Goal: Task Accomplishment & Management: Complete application form

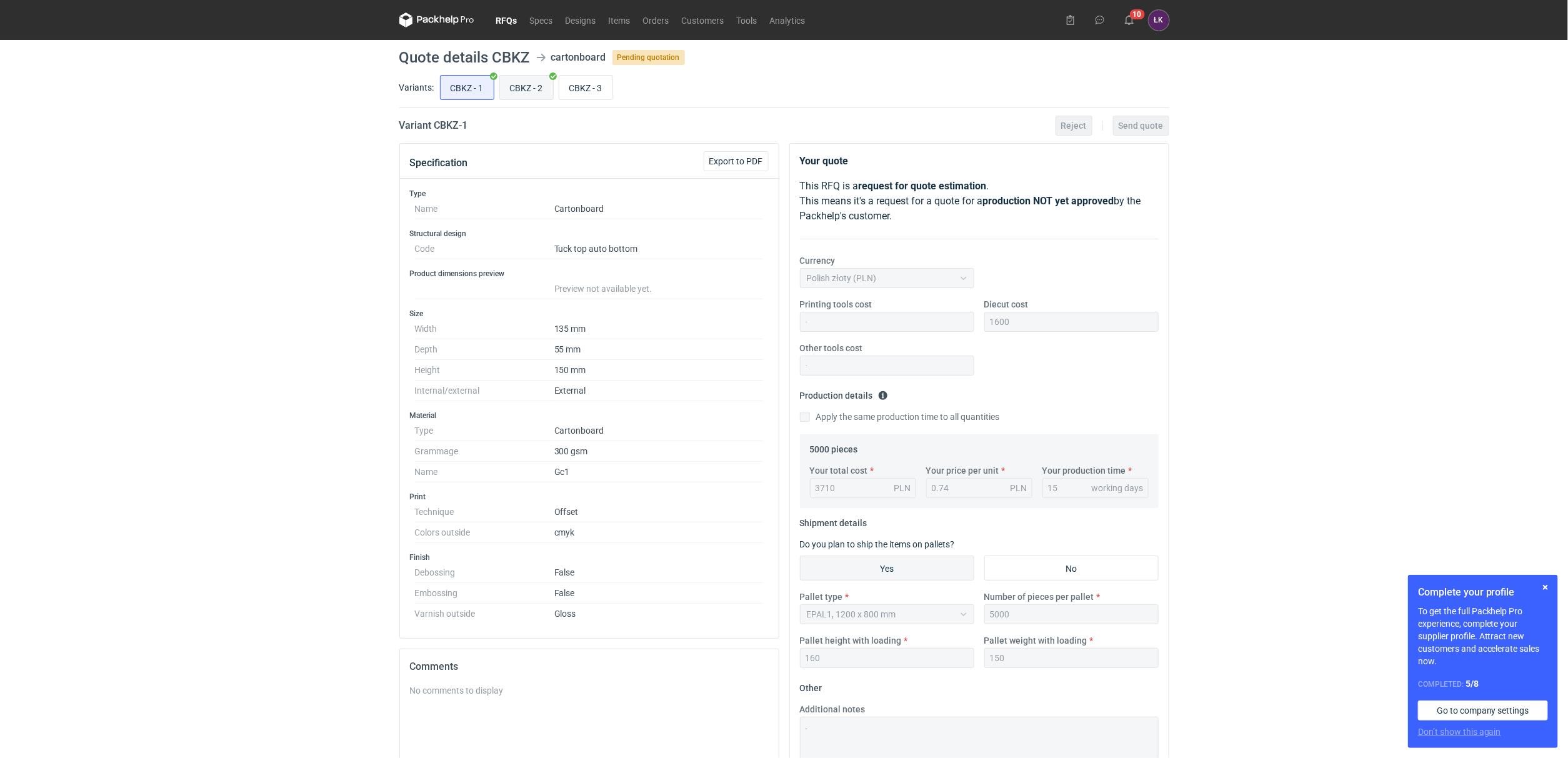
click at [530, 88] on input "CBKZ - 2" at bounding box center [527, 87] width 53 height 24
radio input "true"
click at [478, 85] on input "CBKZ - 1" at bounding box center [467, 87] width 53 height 24
radio input "true"
click at [518, 84] on input "CBKZ - 2" at bounding box center [527, 87] width 53 height 24
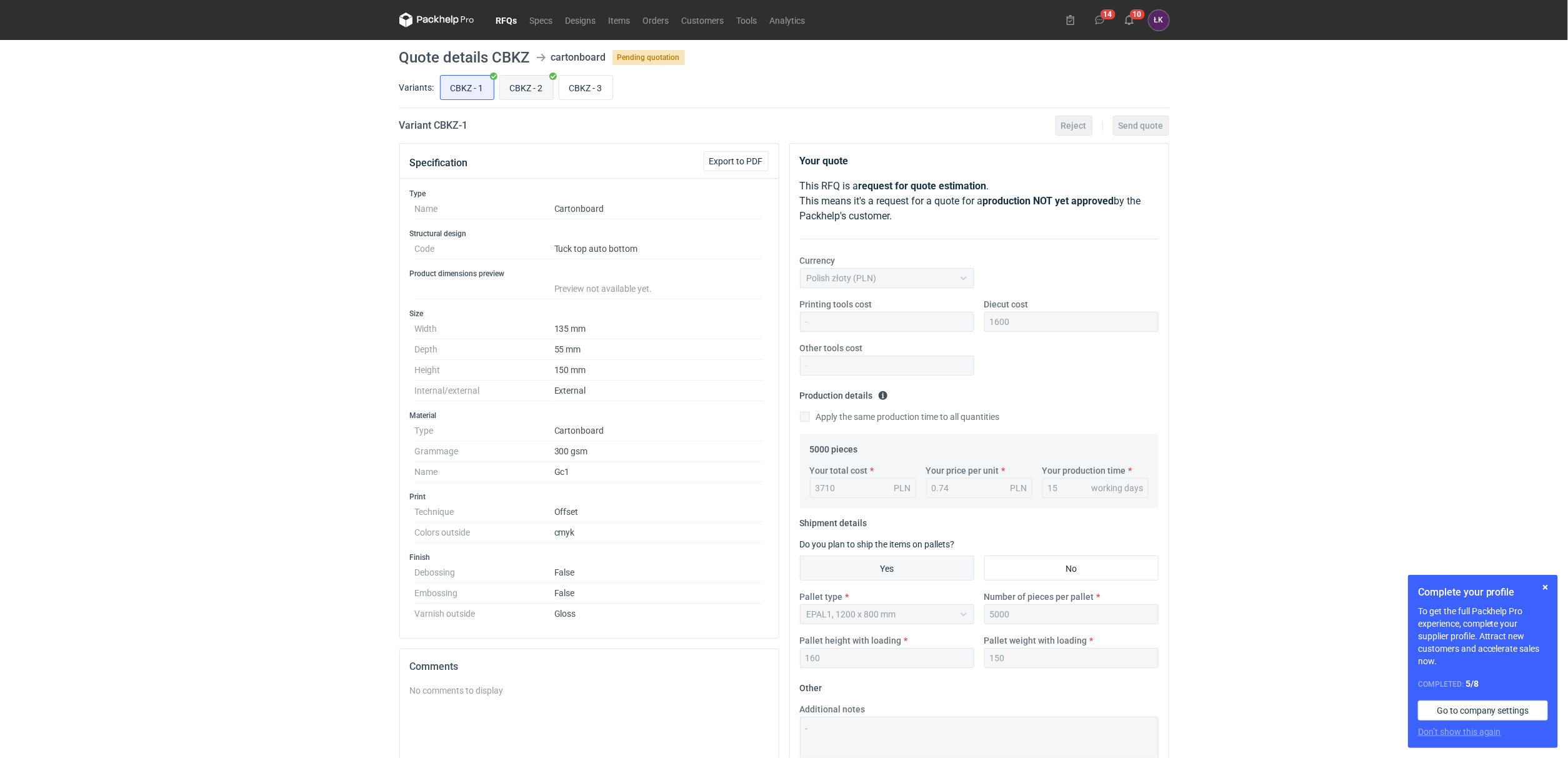
radio input "true"
click at [479, 84] on input "CBKZ - 1" at bounding box center [467, 87] width 53 height 24
radio input "true"
click at [519, 90] on input "CBKZ - 2" at bounding box center [527, 87] width 53 height 24
radio input "true"
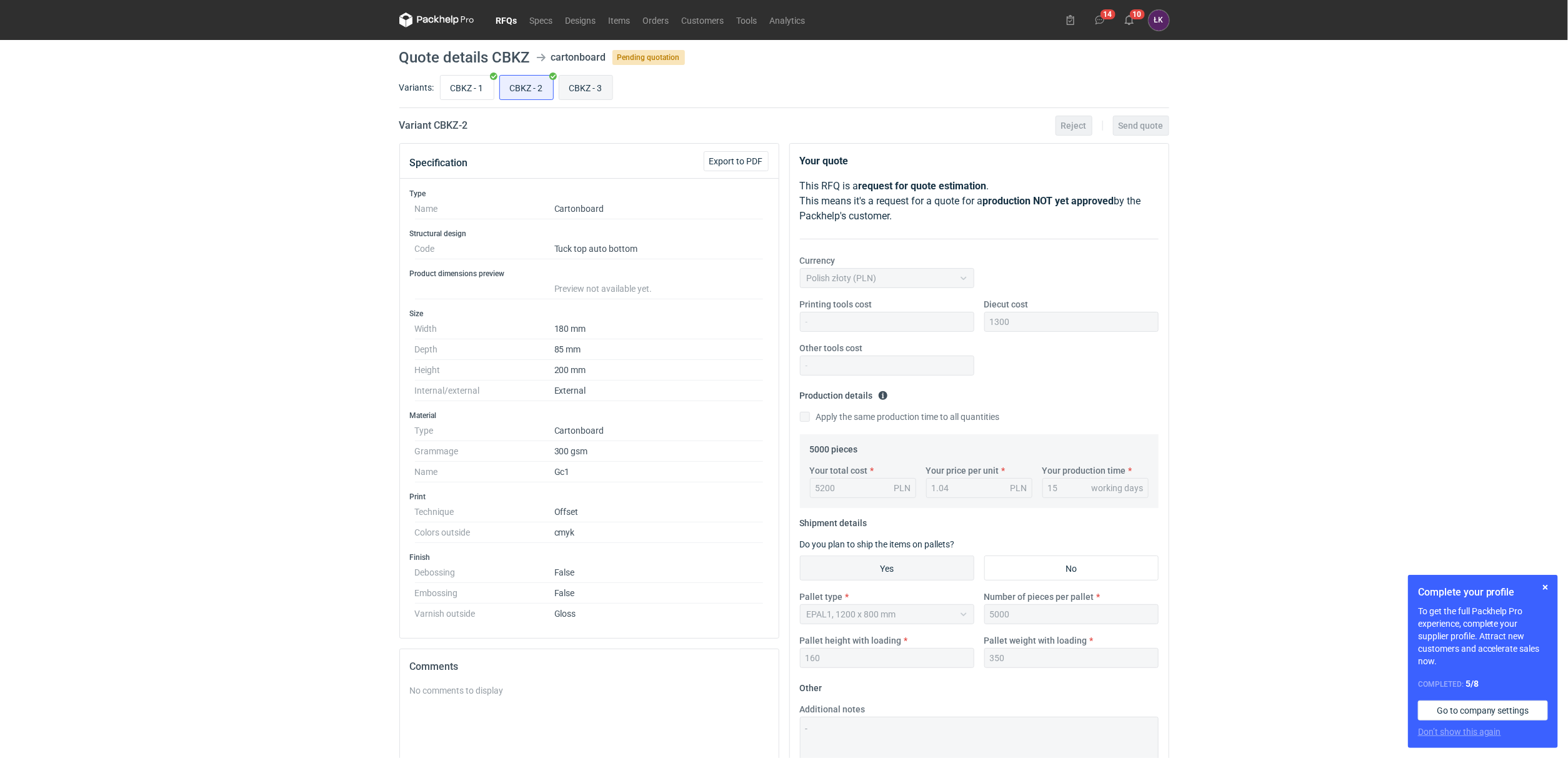
click at [581, 90] on input "CBKZ - 3" at bounding box center [586, 87] width 53 height 24
radio input "true"
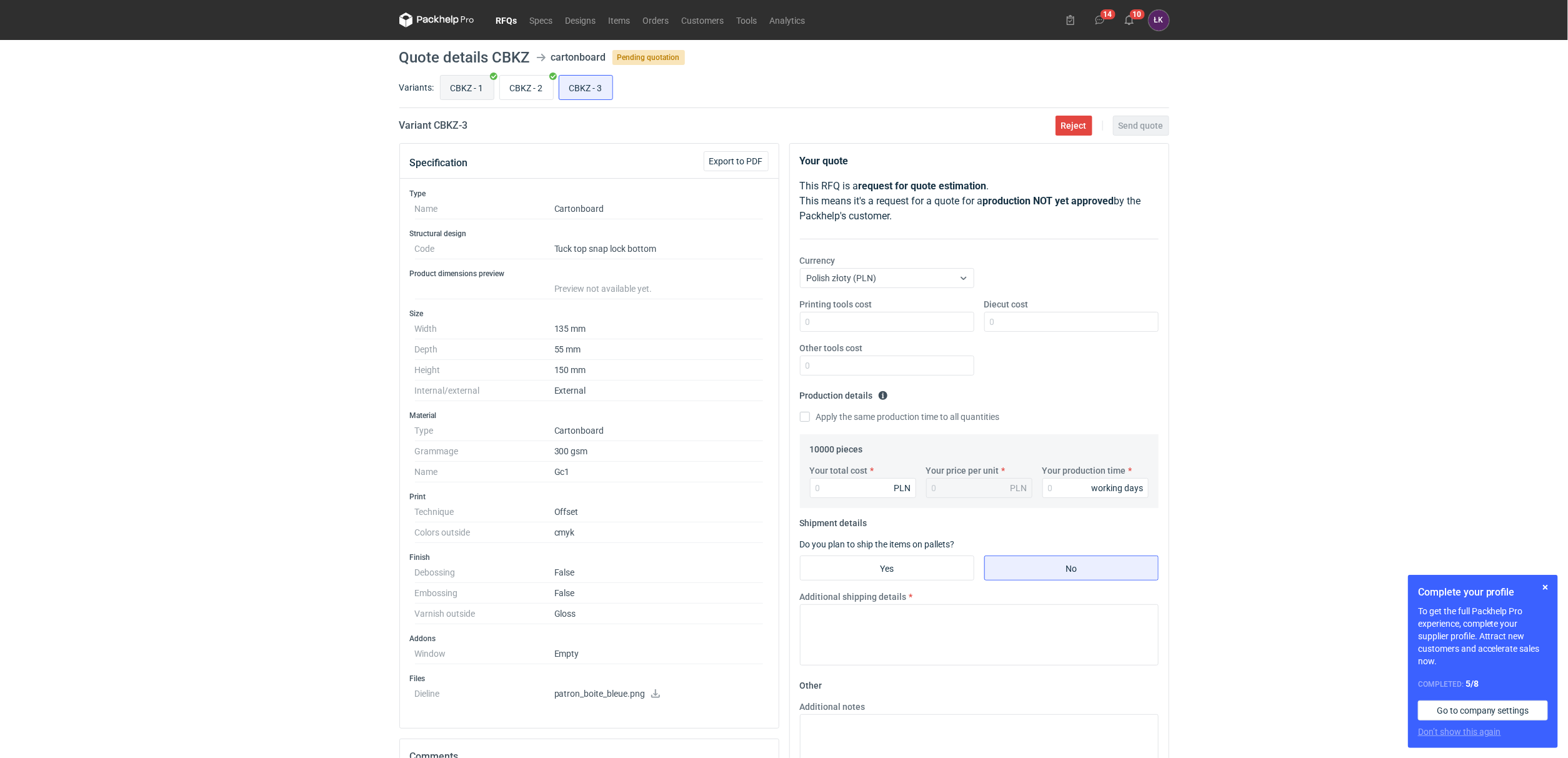
click at [467, 90] on input "CBKZ - 1" at bounding box center [467, 87] width 53 height 24
radio input "true"
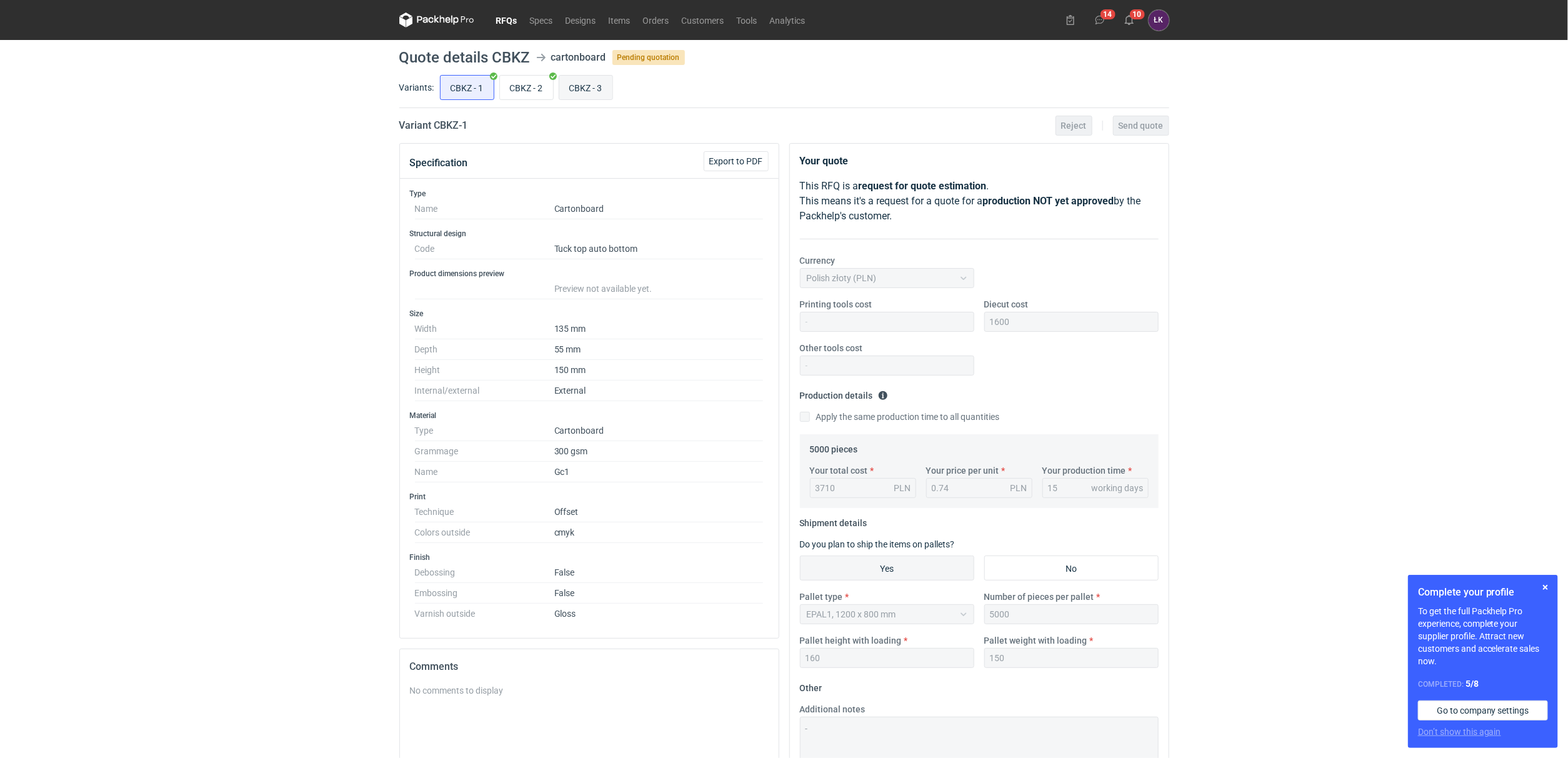
click at [586, 90] on input "CBKZ - 3" at bounding box center [586, 87] width 53 height 24
radio input "true"
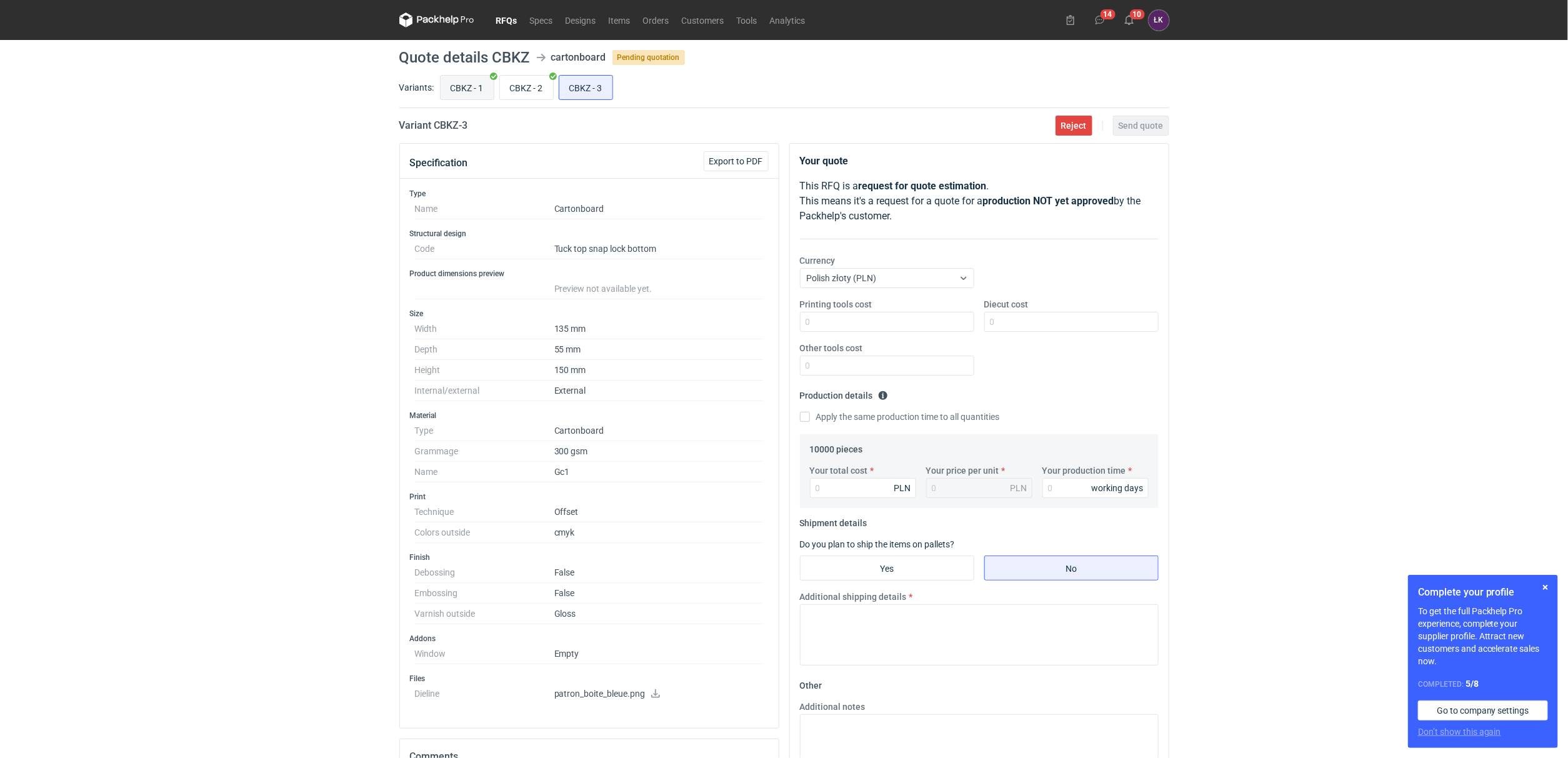
click at [480, 91] on input "CBKZ - 1" at bounding box center [467, 87] width 53 height 24
radio input "true"
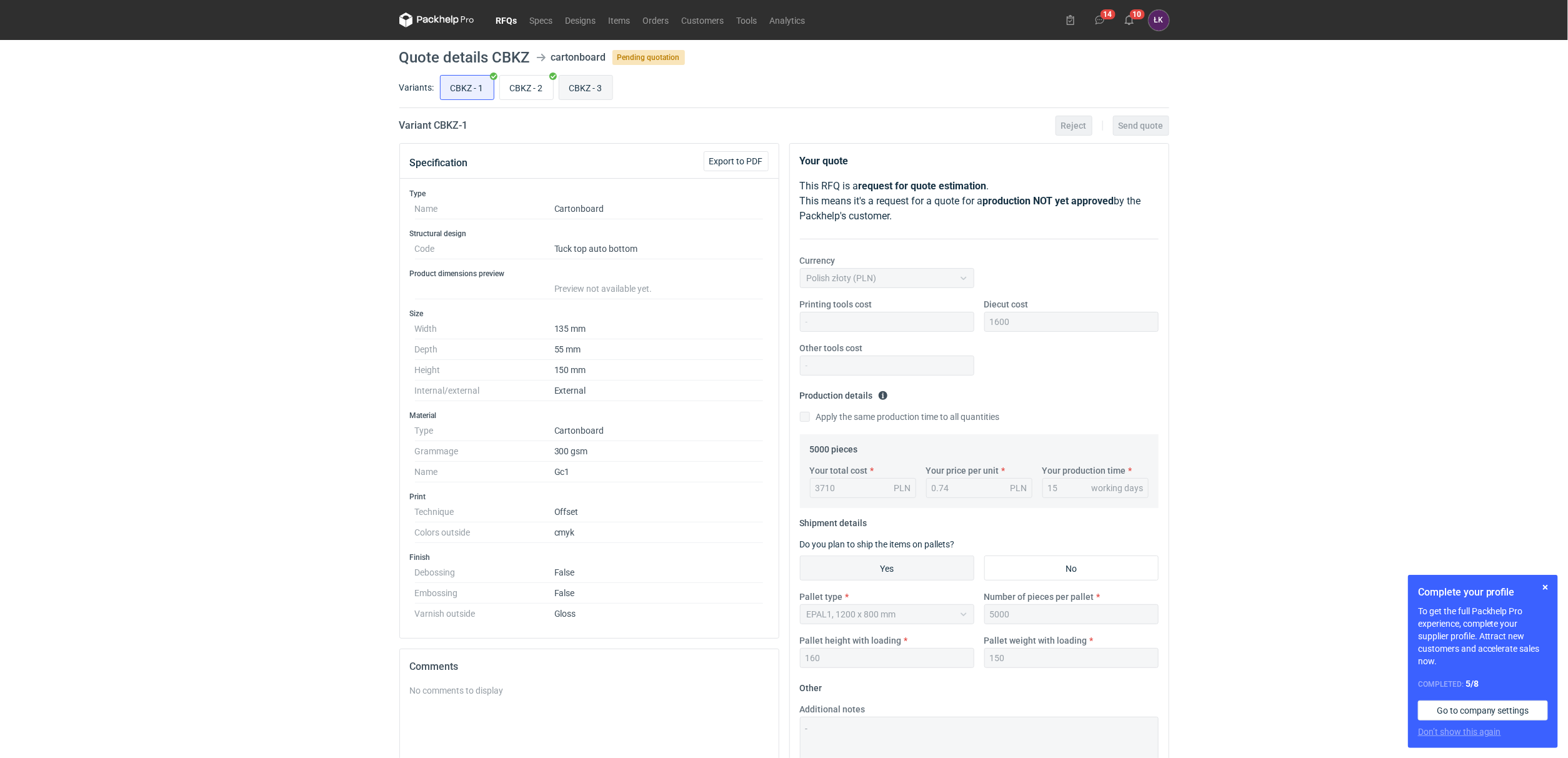
click at [597, 91] on input "CBKZ - 3" at bounding box center [586, 87] width 53 height 24
radio input "true"
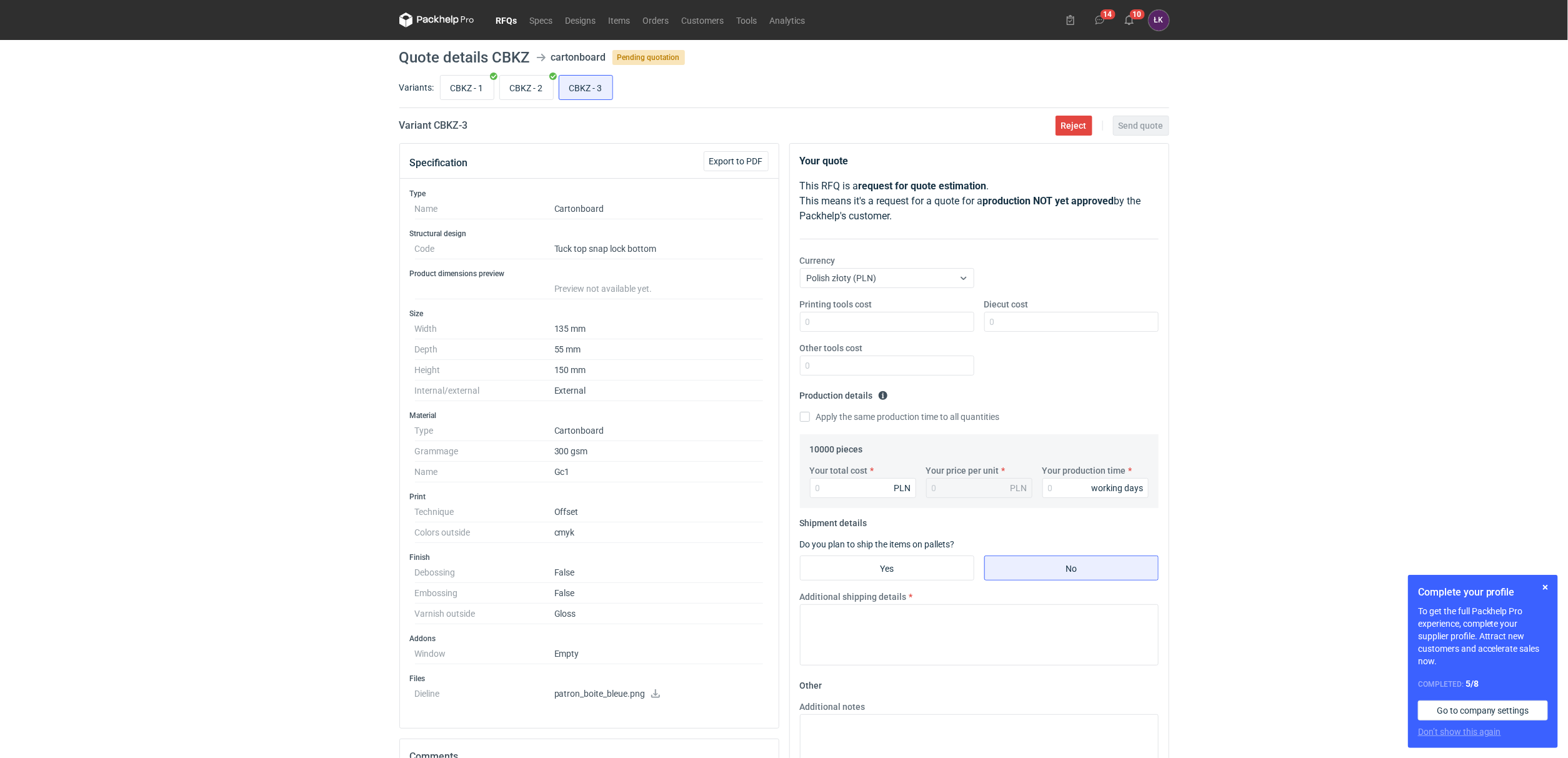
click at [655, 697] on icon at bounding box center [655, 693] width 9 height 9
click at [278, 343] on div "RFQs Specs Designs Items Orders Customers Tools Analytics 14 10 ŁK [PERSON_NAME…" at bounding box center [784, 379] width 1568 height 758
click at [472, 88] on input "CBKZ - 1" at bounding box center [467, 87] width 53 height 24
radio input "true"
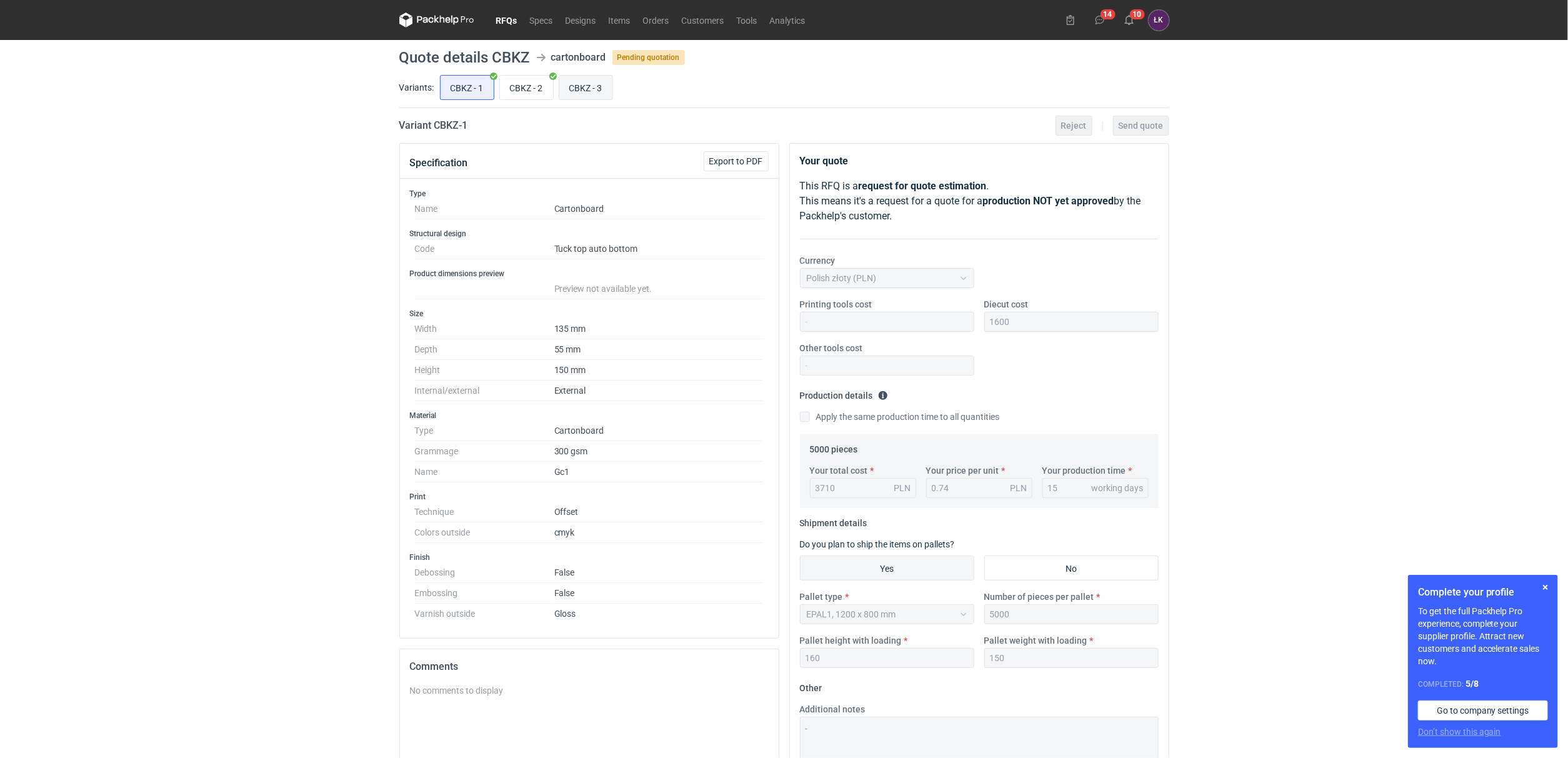
click at [575, 83] on input "CBKZ - 3" at bounding box center [586, 87] width 53 height 24
radio input "true"
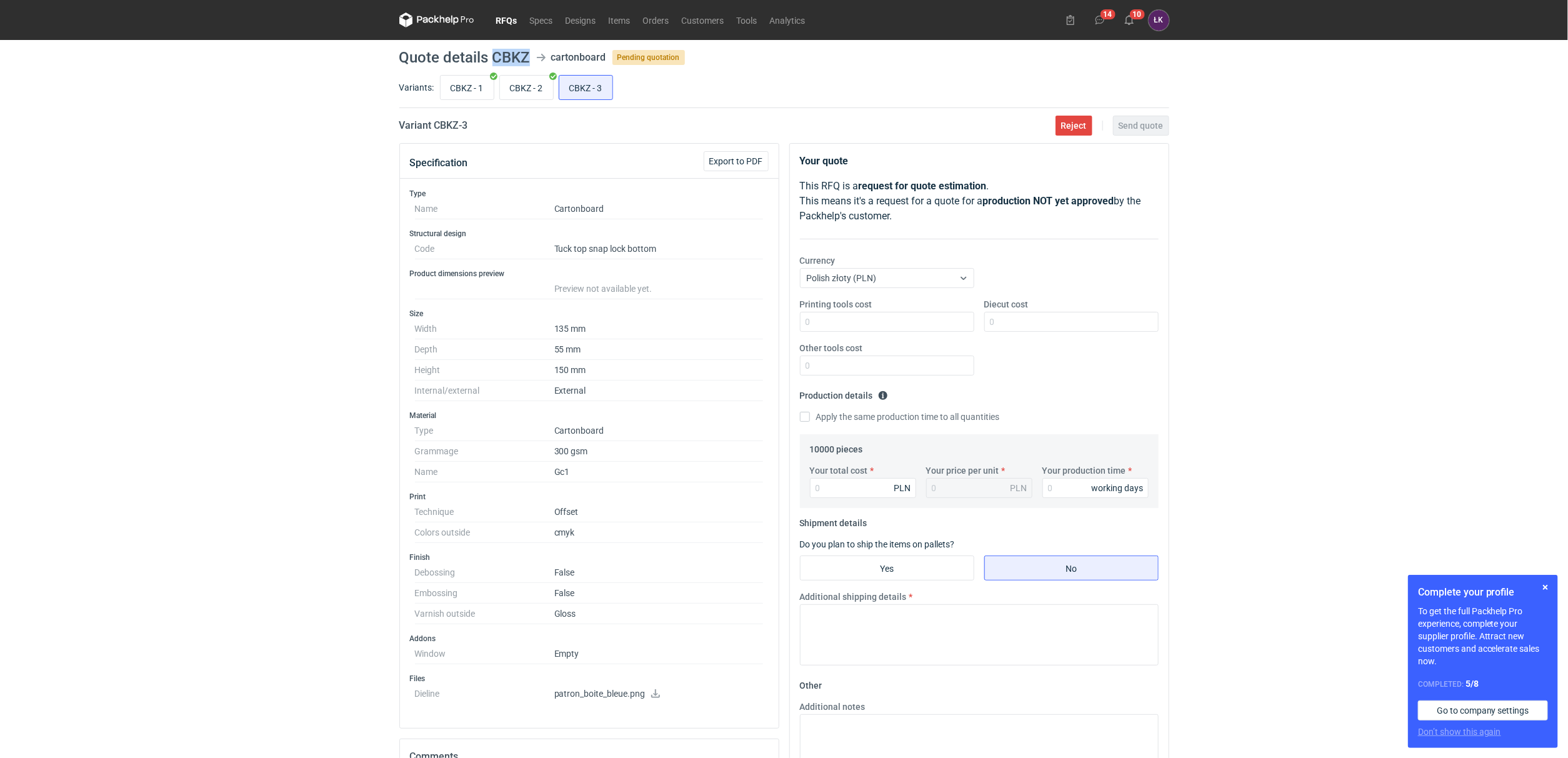
drag, startPoint x: 494, startPoint y: 55, endPoint x: 531, endPoint y: 55, distance: 37.0
click at [531, 55] on header "Quote details CBKZ cartonboard Pending quotation" at bounding box center [784, 57] width 770 height 15
copy h1 "CBKZ"
click at [231, 406] on div "RFQs Specs Designs Items Orders Customers Tools Analytics 14 10 ŁK [PERSON_NAME…" at bounding box center [784, 379] width 1568 height 758
click at [838, 485] on input "Your total cost" at bounding box center [863, 487] width 107 height 20
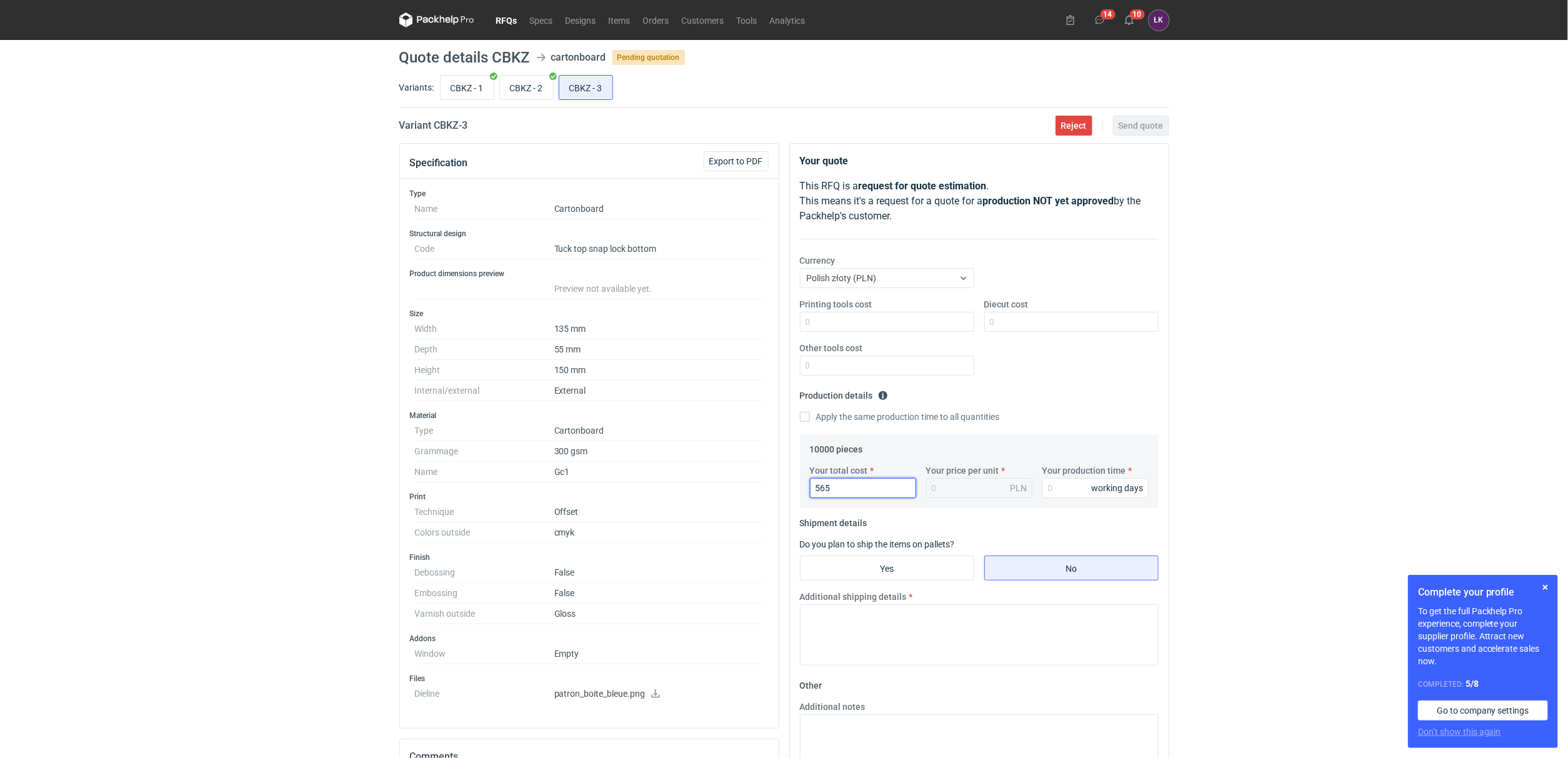
type input "5650"
type input "0.56"
type input "5650"
click at [1065, 487] on input "Your production time" at bounding box center [1096, 487] width 107 height 20
type input "15"
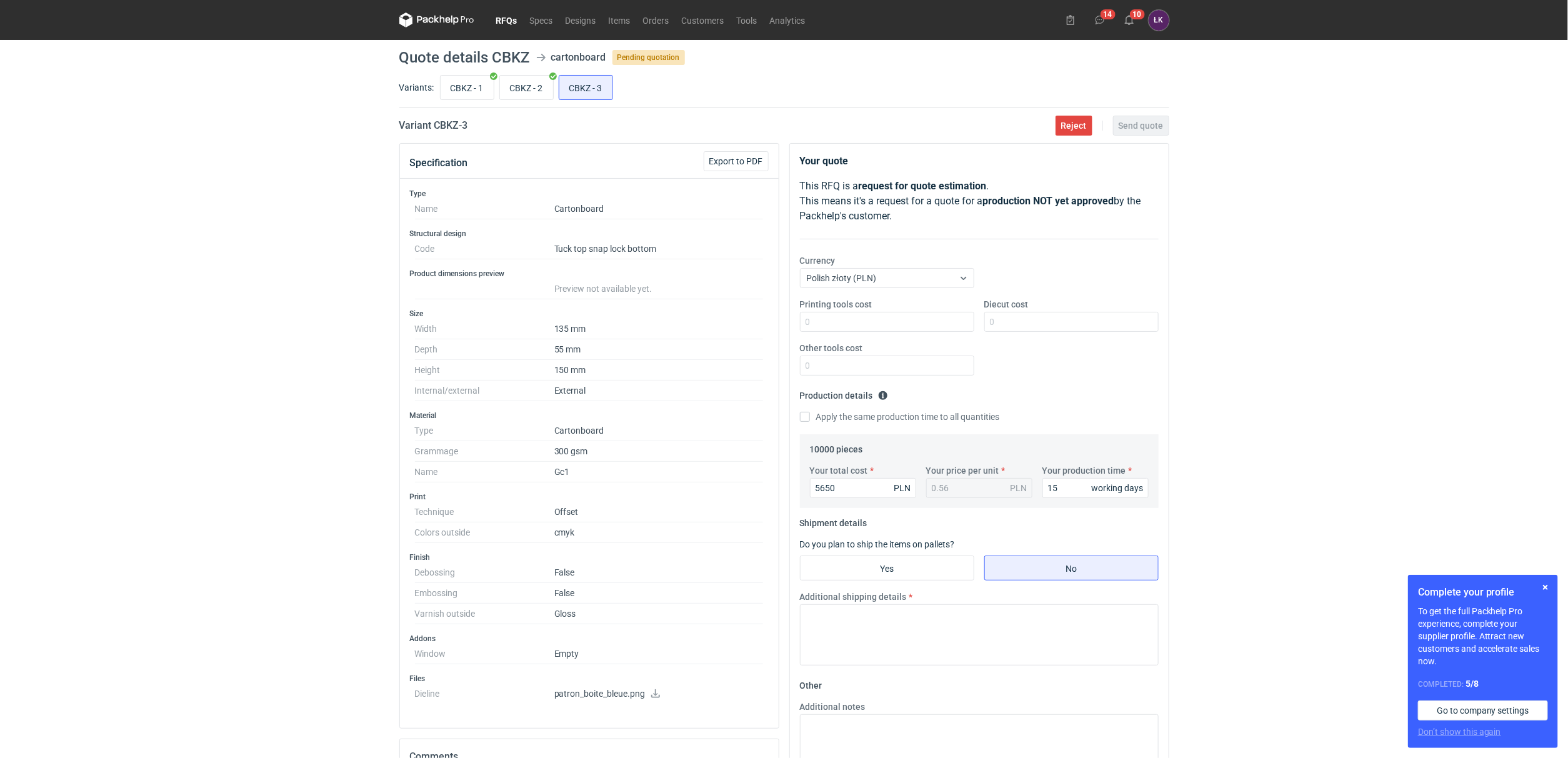
click at [1205, 442] on div "RFQs Specs Designs Items Orders Customers Tools Analytics 14 10 ŁK [PERSON_NAME…" at bounding box center [784, 379] width 1568 height 758
click at [473, 85] on input "CBKZ - 1" at bounding box center [467, 87] width 53 height 24
radio input "true"
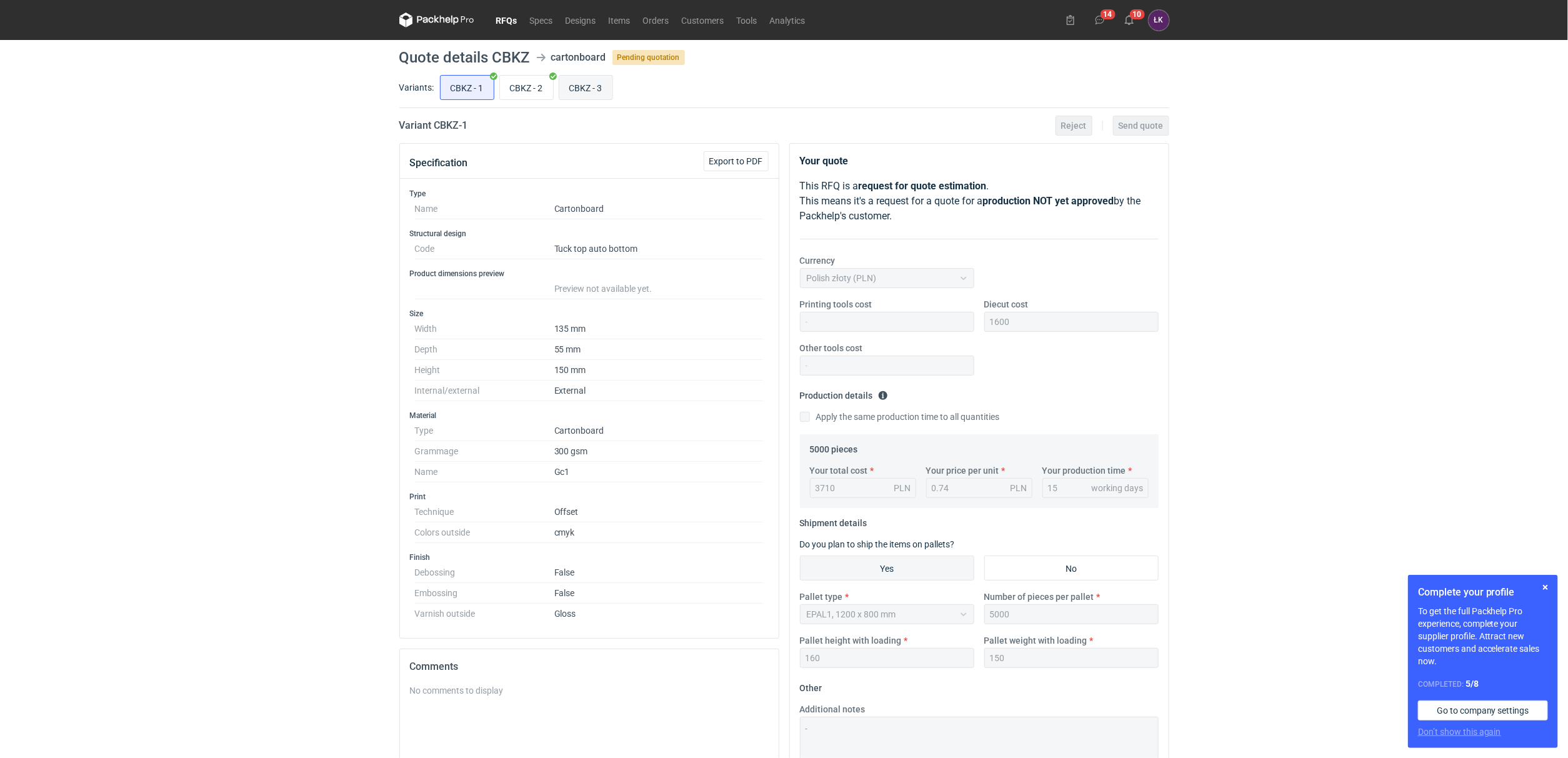
click at [580, 90] on input "CBKZ - 3" at bounding box center [586, 87] width 53 height 24
radio input "true"
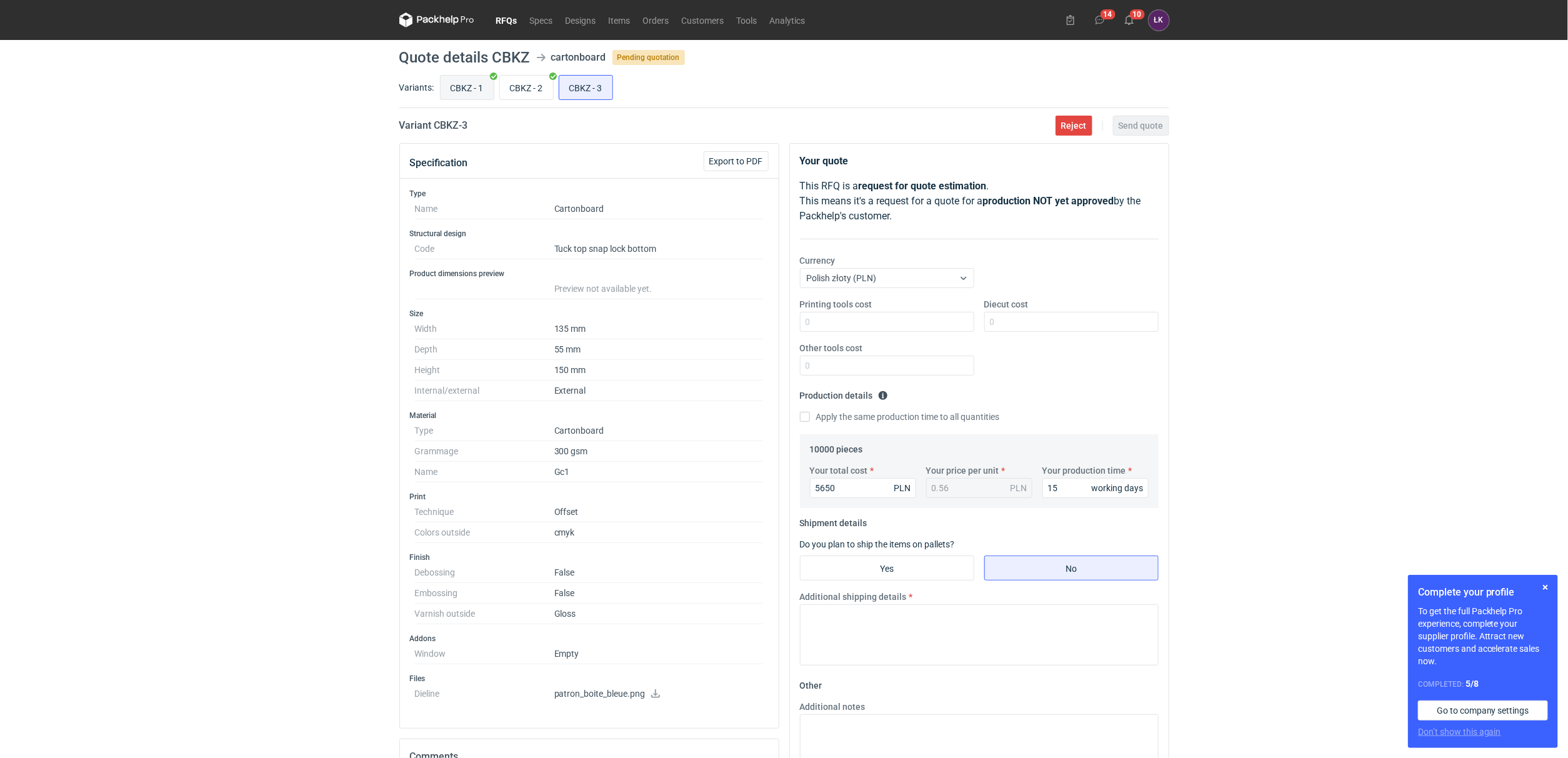
click at [475, 87] on input "CBKZ - 1" at bounding box center [467, 87] width 53 height 24
radio input "true"
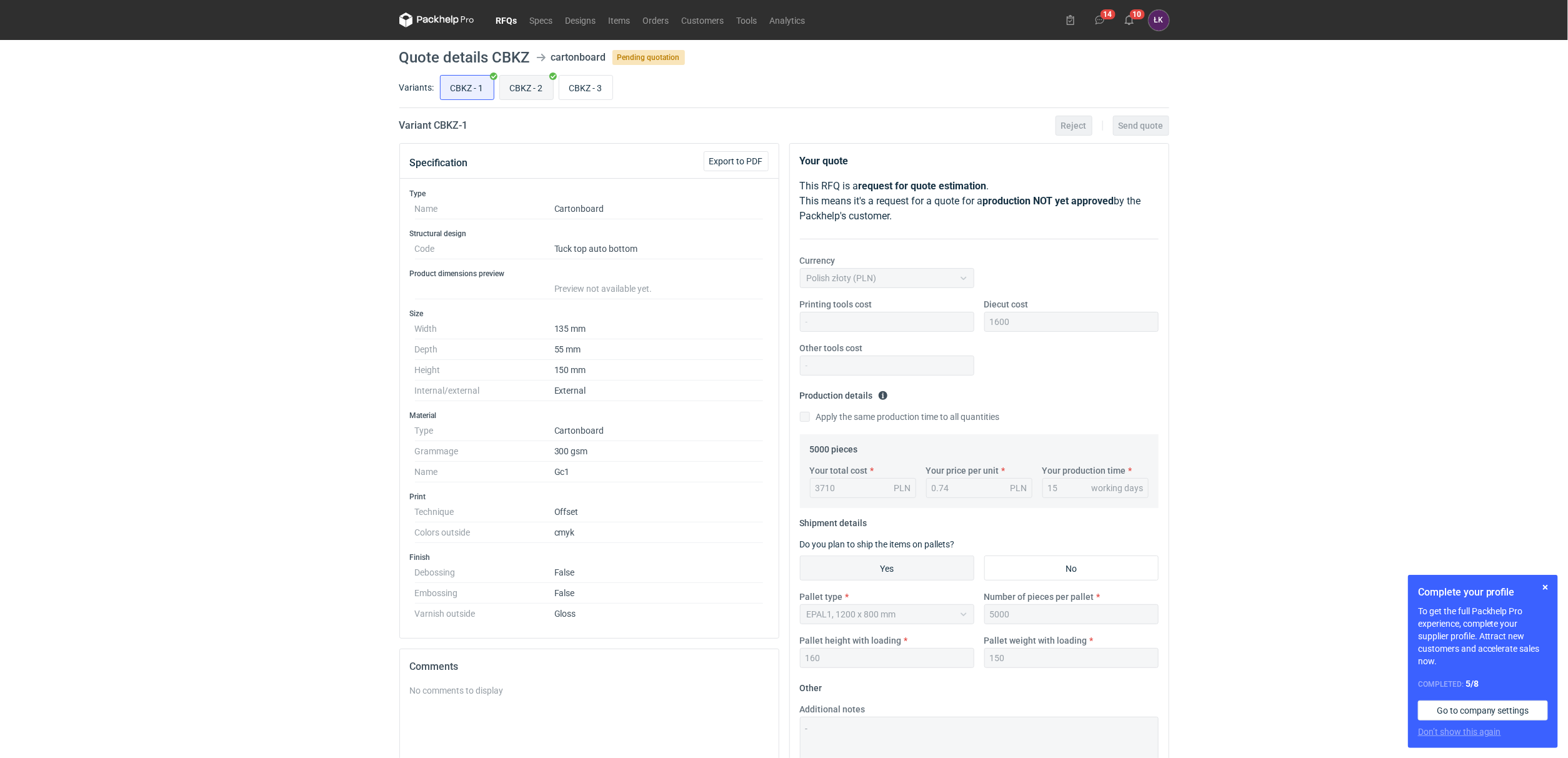
click at [528, 83] on input "CBKZ - 2" at bounding box center [527, 87] width 53 height 24
radio input "true"
click at [471, 83] on input "CBKZ - 1" at bounding box center [467, 87] width 53 height 24
radio input "true"
click at [599, 85] on input "CBKZ - 3" at bounding box center [586, 87] width 53 height 24
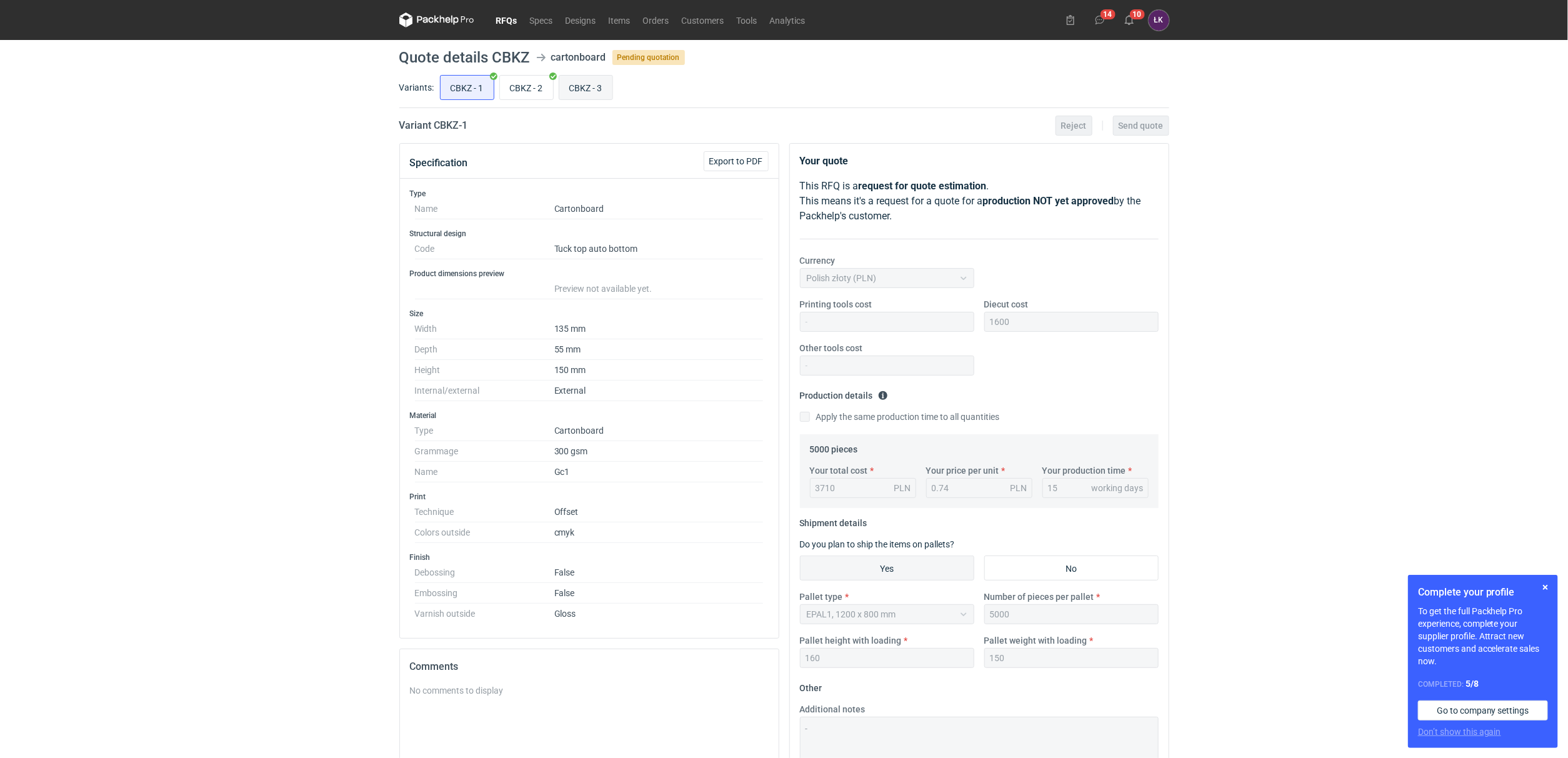
radio input "true"
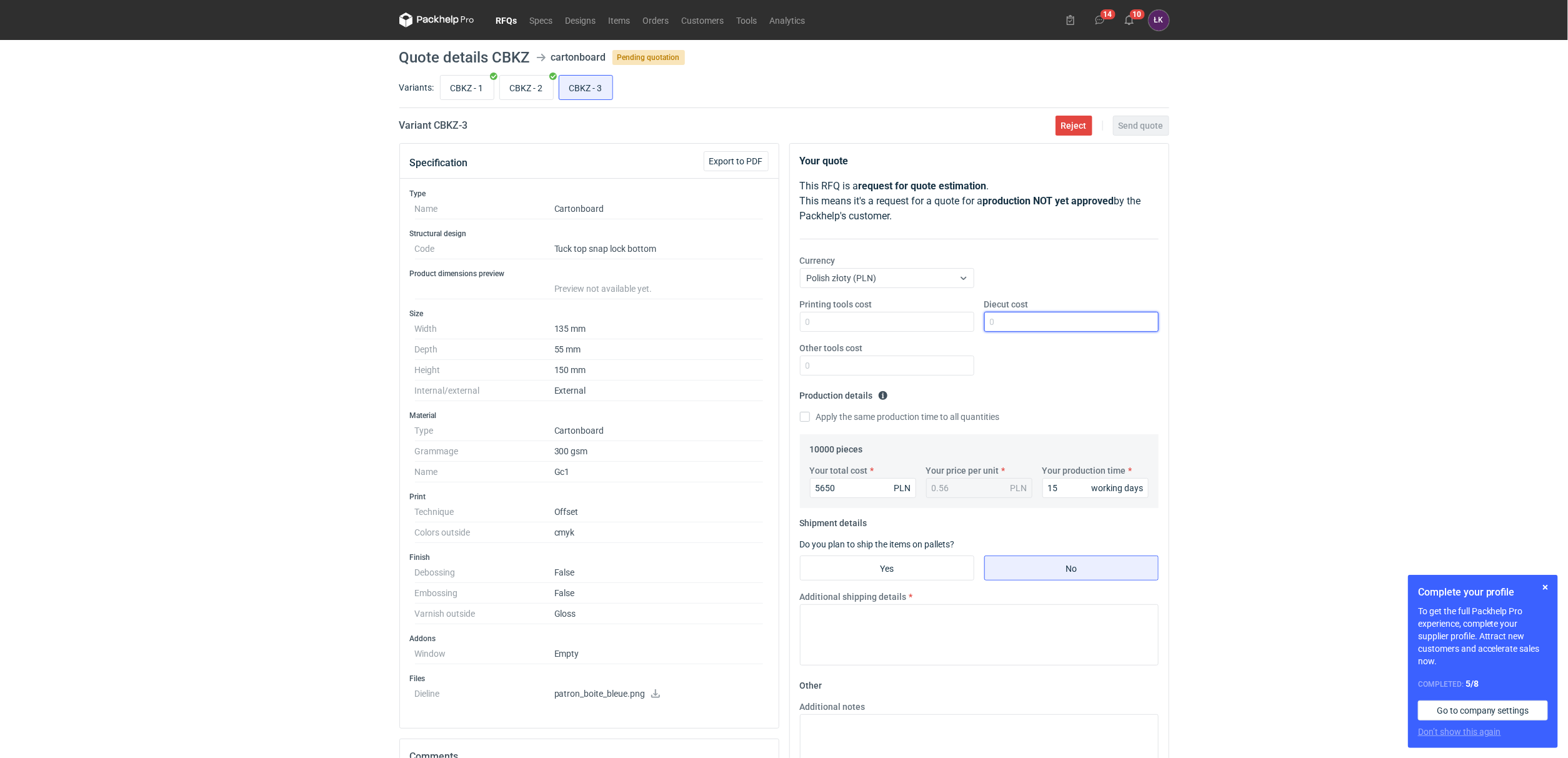
click at [1009, 312] on input "Diecut cost" at bounding box center [1071, 321] width 174 height 20
type input "1600"
click at [887, 561] on input "Yes" at bounding box center [887, 567] width 173 height 24
radio input "true"
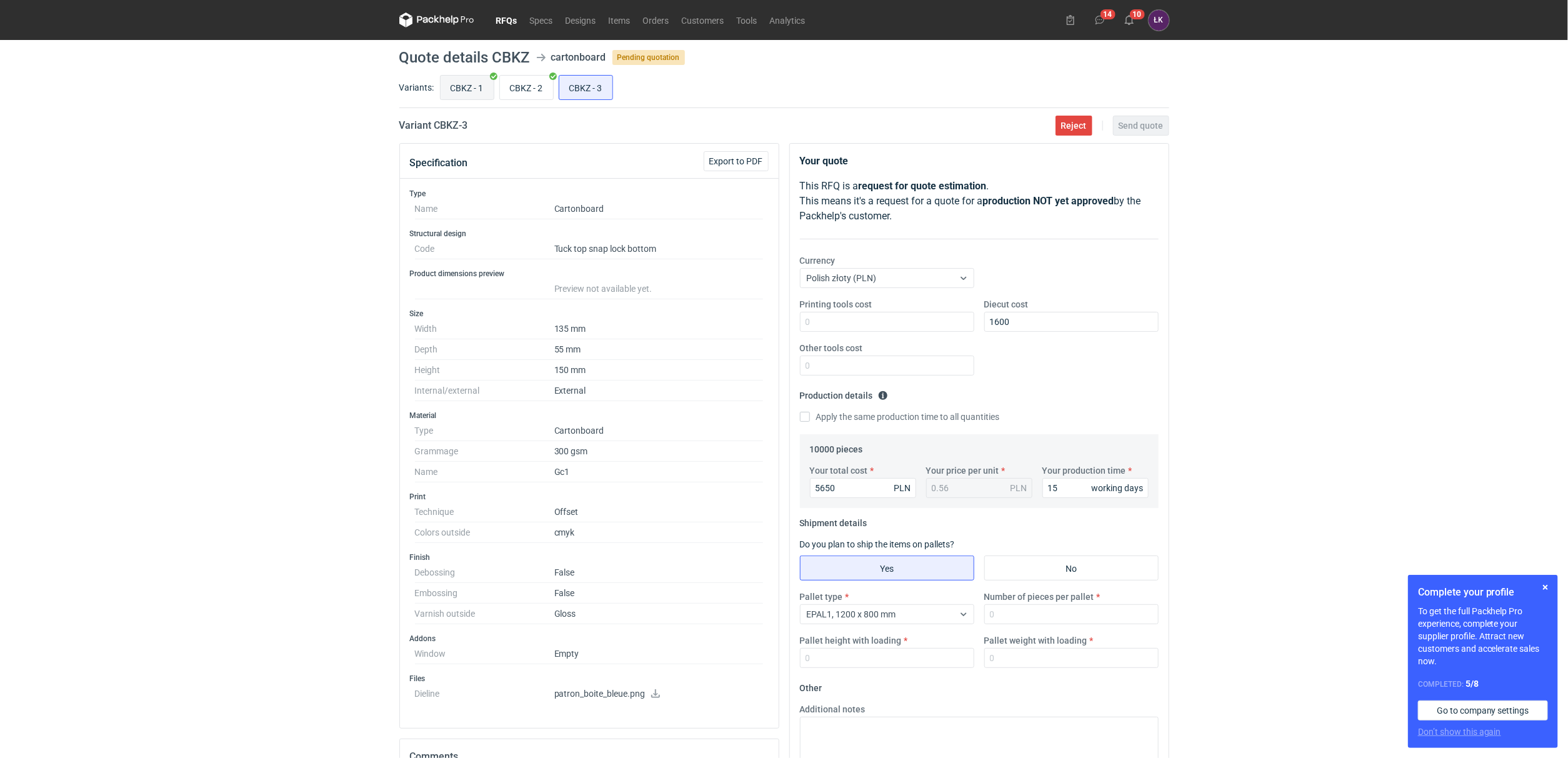
click at [467, 90] on input "CBKZ - 1" at bounding box center [467, 87] width 53 height 24
radio input "true"
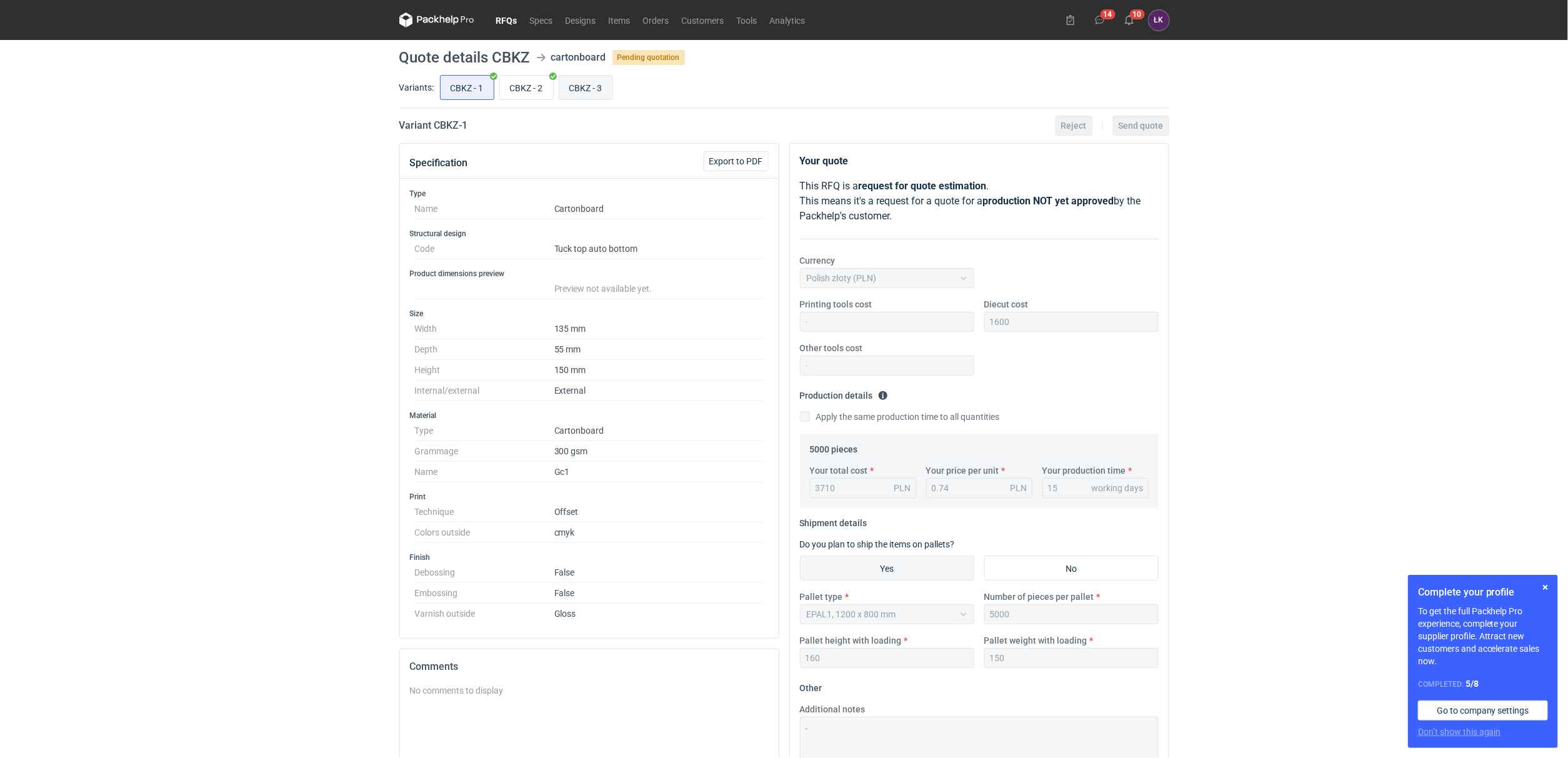
click at [577, 83] on input "CBKZ - 3" at bounding box center [586, 87] width 53 height 24
radio input "true"
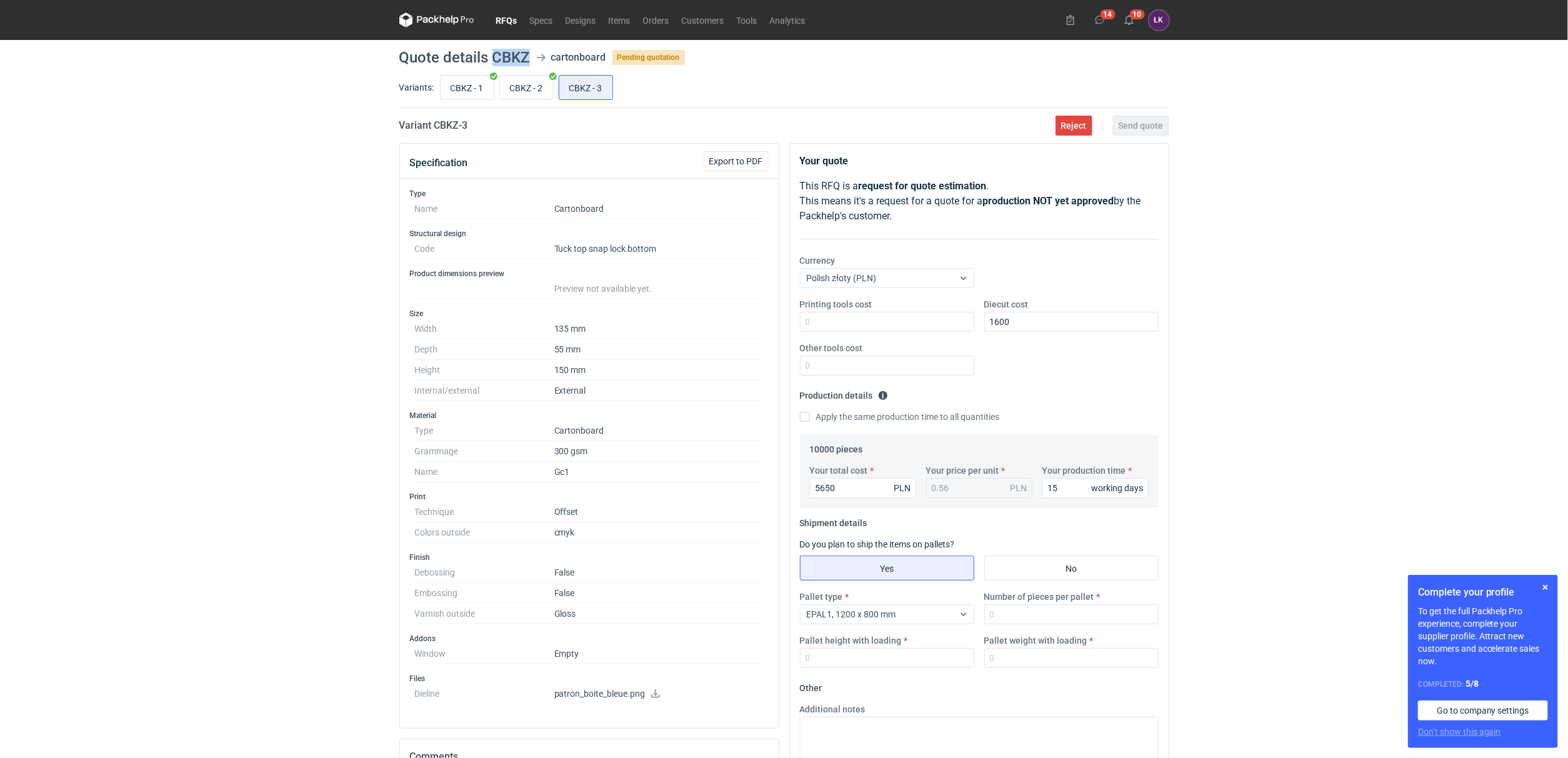
drag, startPoint x: 493, startPoint y: 48, endPoint x: 531, endPoint y: 48, distance: 38.0
click at [531, 48] on main "Quote details CBKZ cartonboard Pending quotation Variants: CBKZ - 1 CBKZ - 2 CB…" at bounding box center [784, 539] width 780 height 999
copy h1 "CBKZ"
drag, startPoint x: 1020, startPoint y: 324, endPoint x: 987, endPoint y: 328, distance: 33.2
click at [987, 328] on input "1600" at bounding box center [1071, 321] width 174 height 20
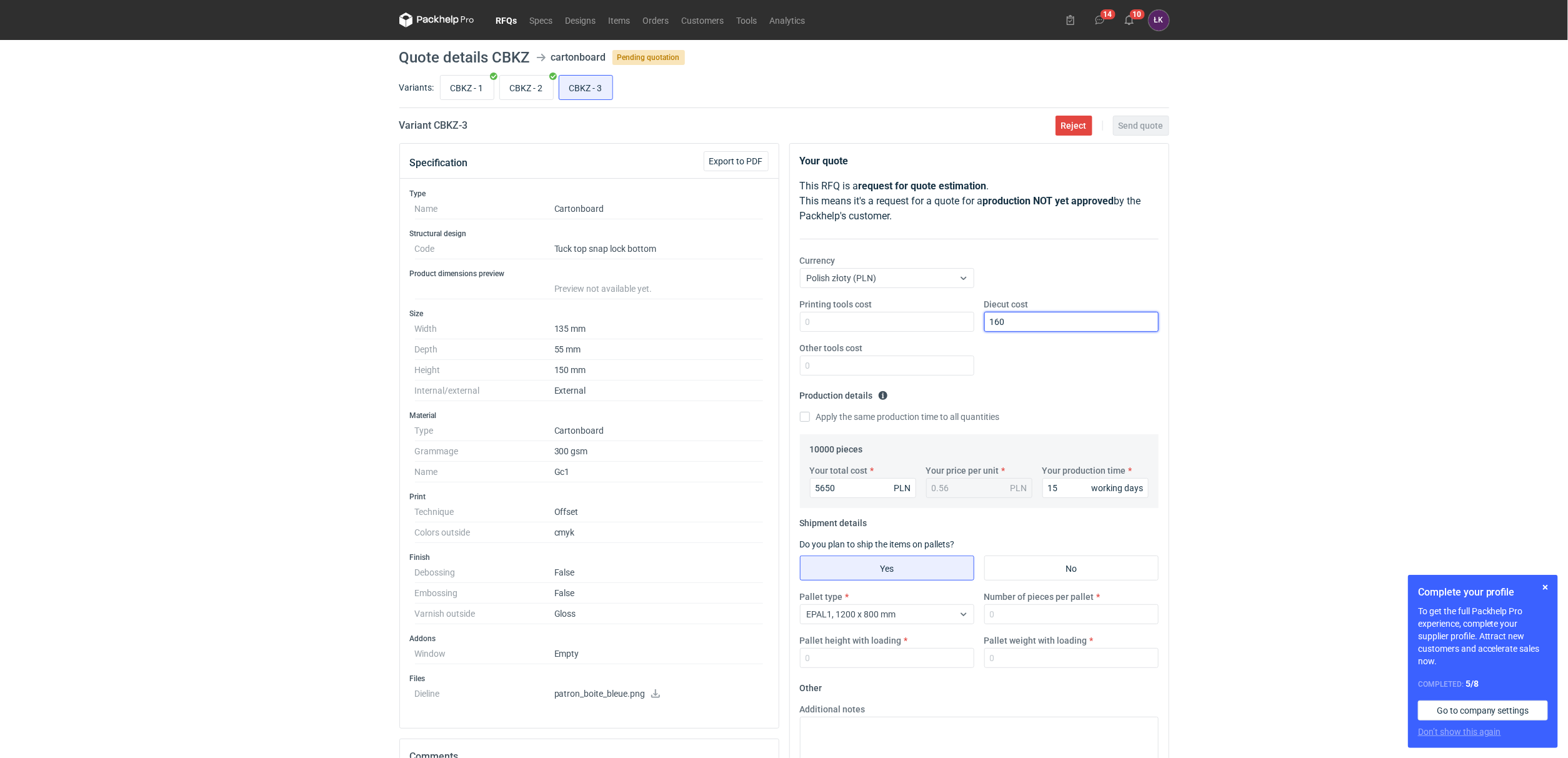
type input "1600"
click at [1214, 359] on div "RFQs Specs Designs Items Orders Customers Tools Analytics 14 10 ŁK [PERSON_NAME…" at bounding box center [784, 379] width 1568 height 758
click at [1010, 621] on input "Number of pieces per pallet" at bounding box center [1071, 614] width 174 height 20
type input "10000"
click at [1004, 659] on input "Pallet weight with loading" at bounding box center [1071, 658] width 174 height 20
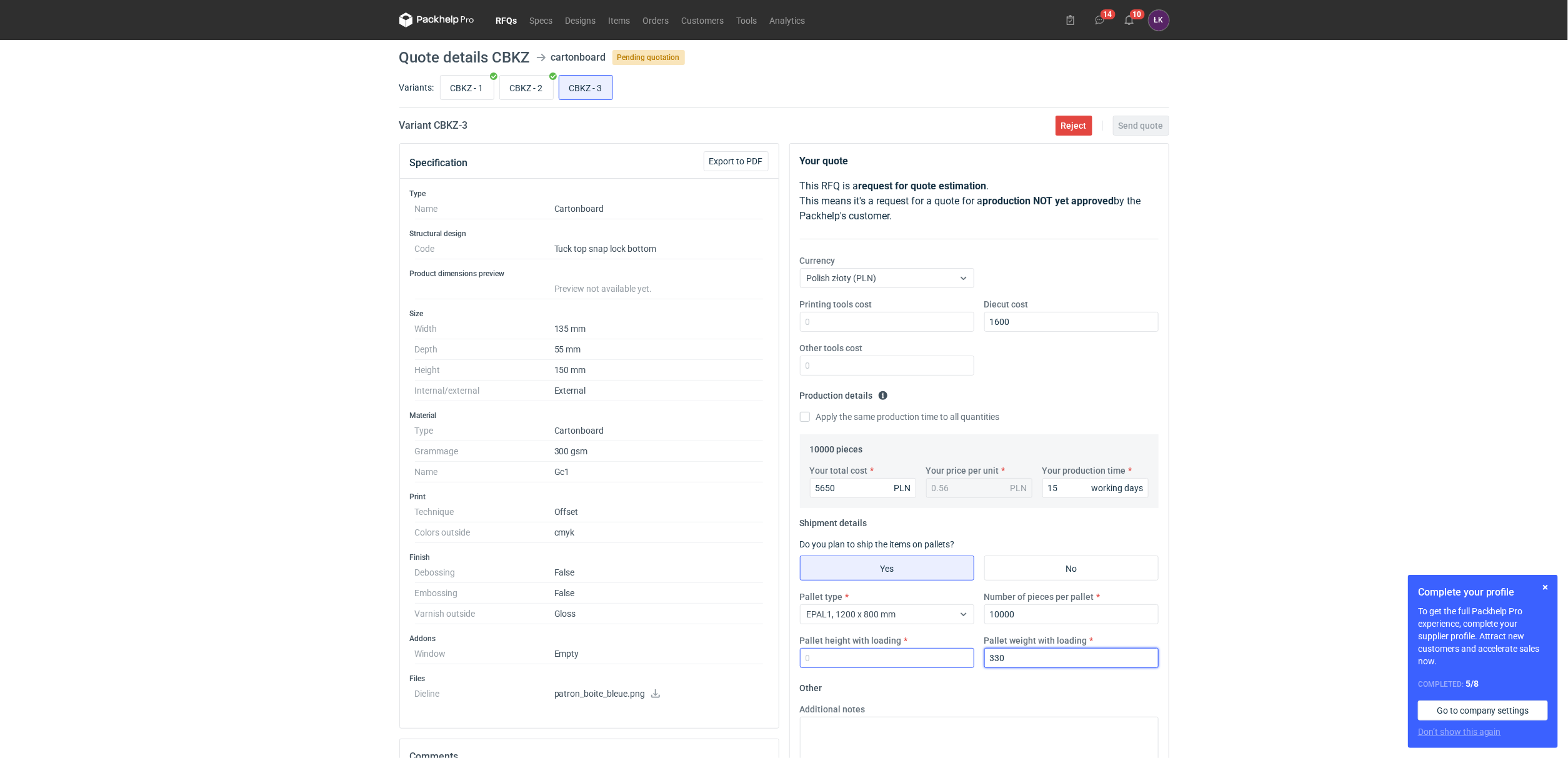
type input "330"
click at [863, 661] on input "Pallet height with loading" at bounding box center [887, 658] width 174 height 20
type input "180"
click at [1279, 450] on div "RFQs Specs Designs Items Orders Customers Tools Analytics 14 10 ŁK [PERSON_NAME…" at bounding box center [784, 379] width 1568 height 758
click at [1148, 124] on span "Send quote" at bounding box center [1141, 126] width 45 height 9
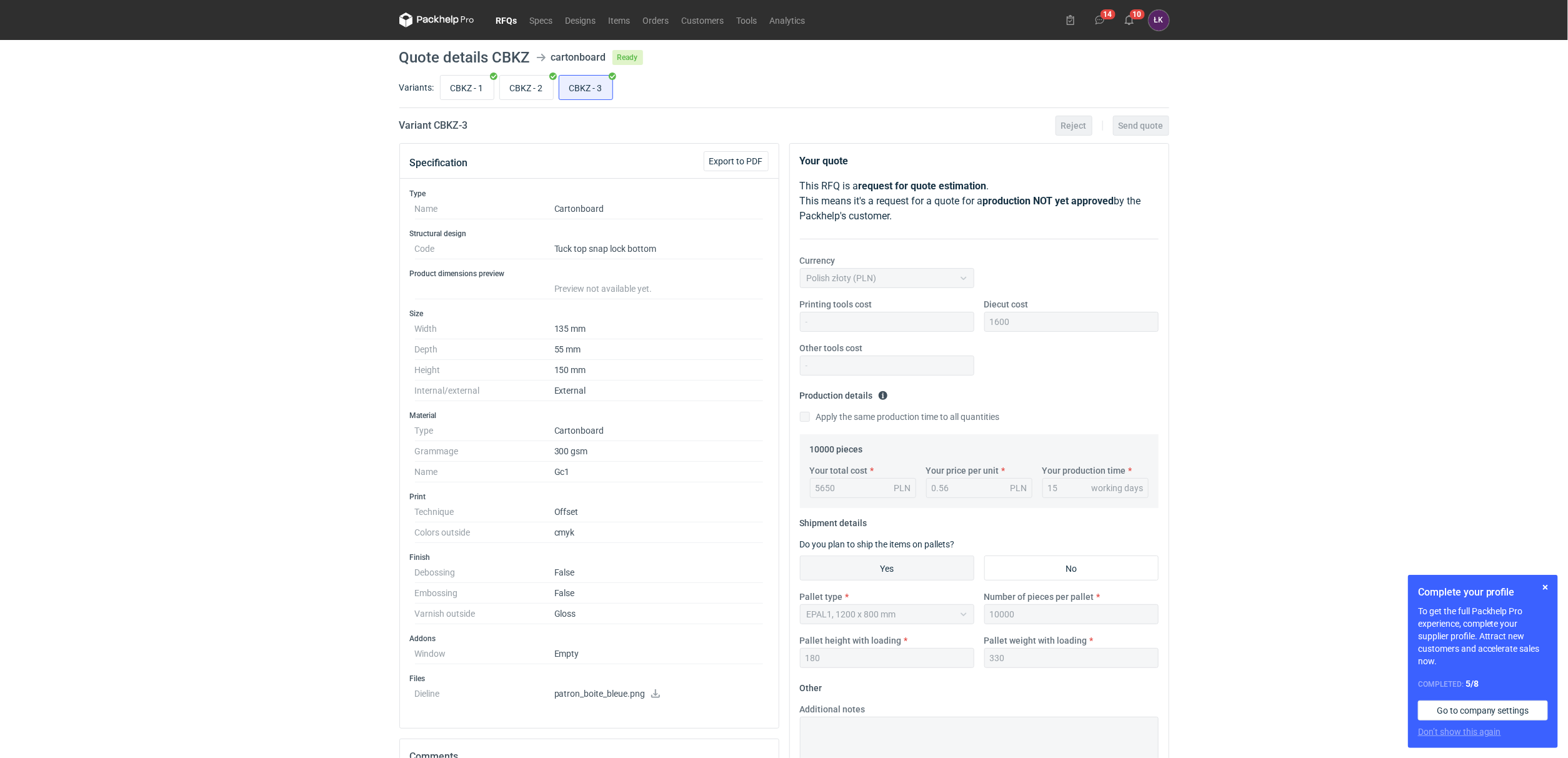
click at [518, 20] on link "RFQs" at bounding box center [507, 20] width 34 height 15
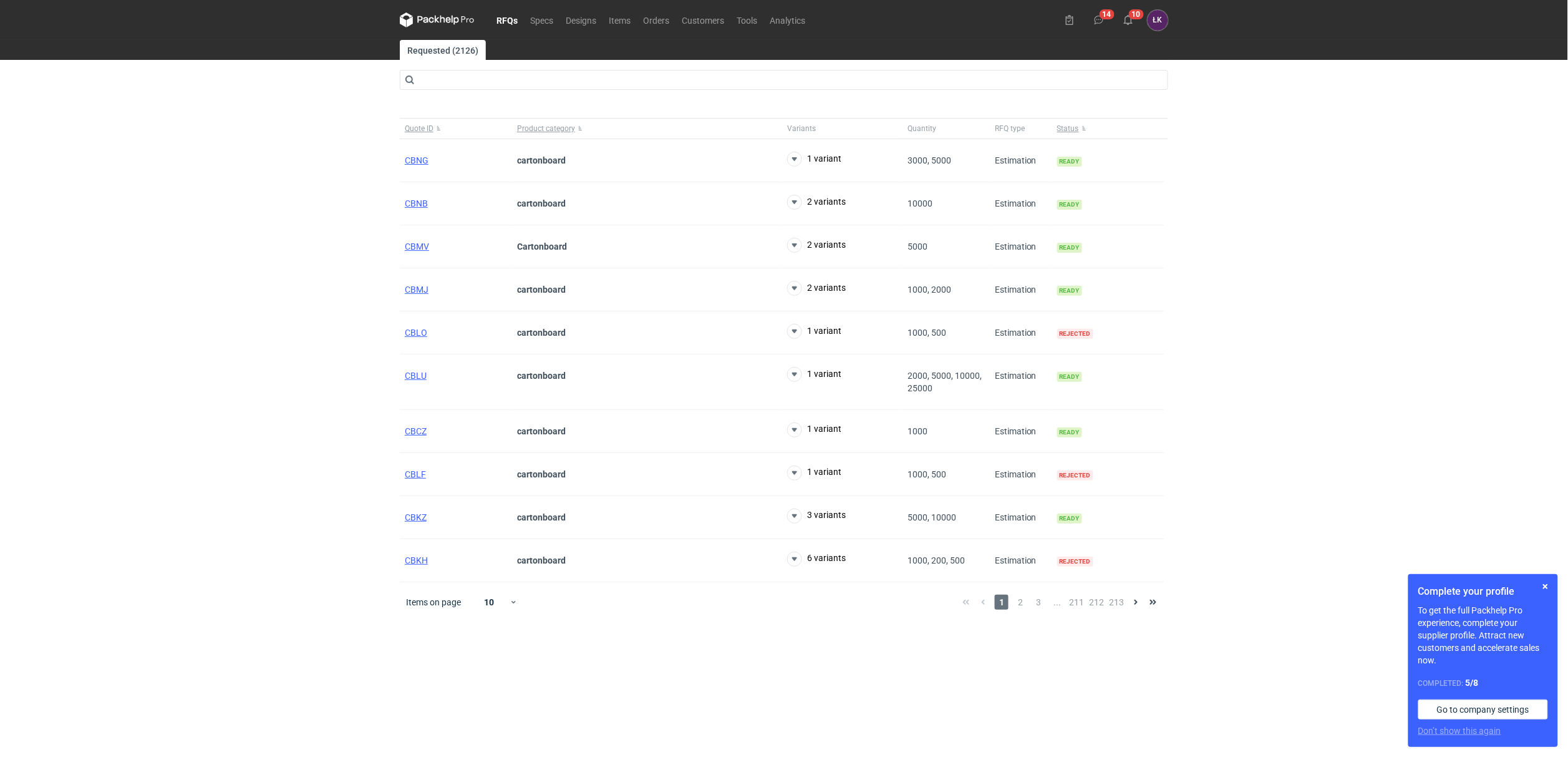
click at [222, 238] on div "RFQs Specs Designs Items Orders Customers Tools Analytics 14 10 ŁK [PERSON_NAME…" at bounding box center [784, 378] width 1568 height 757
click at [509, 14] on link "RFQs" at bounding box center [507, 20] width 34 height 15
click at [1541, 587] on button "button" at bounding box center [1546, 586] width 15 height 15
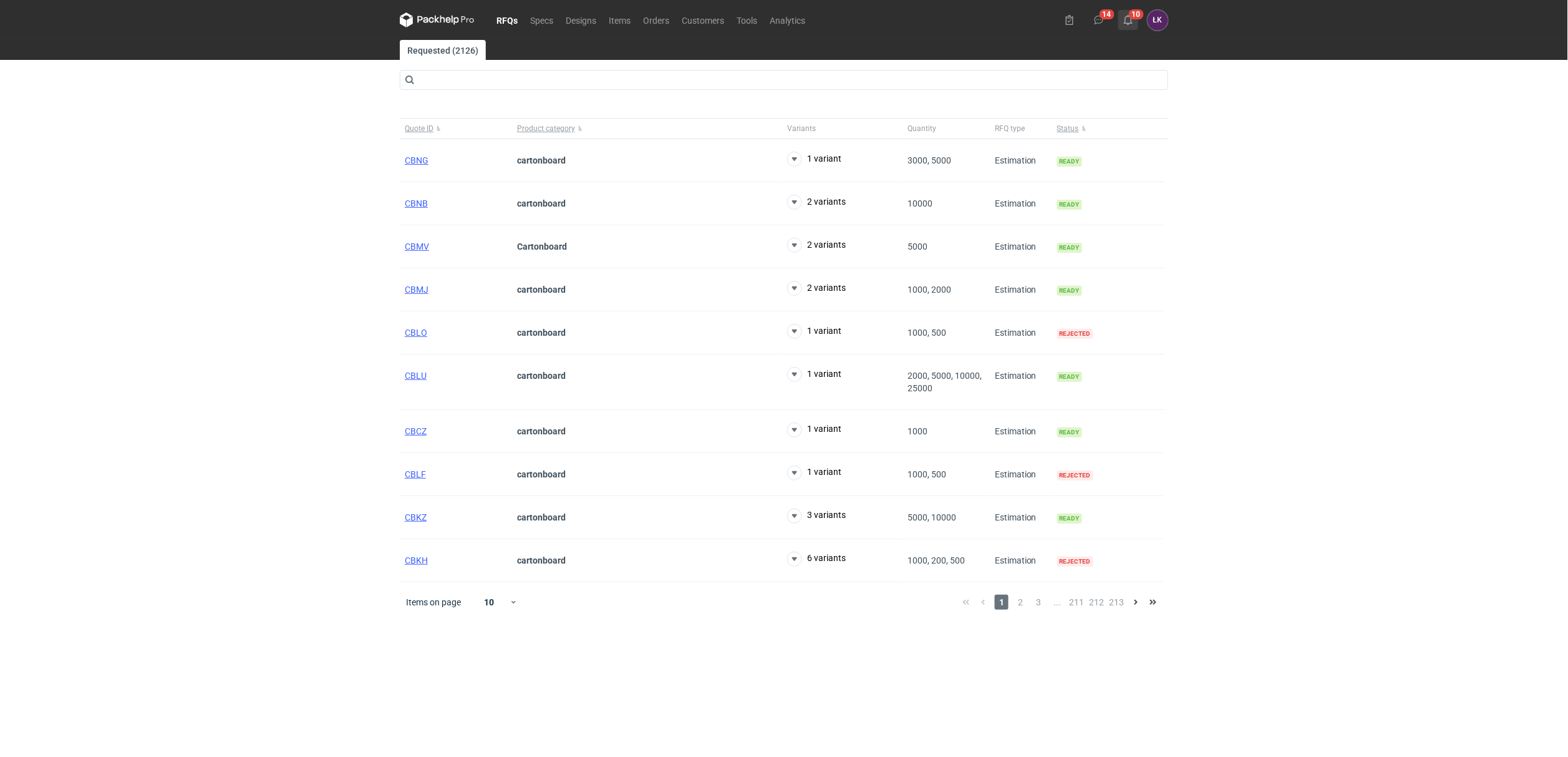
click at [1126, 27] on button "10" at bounding box center [1128, 20] width 20 height 20
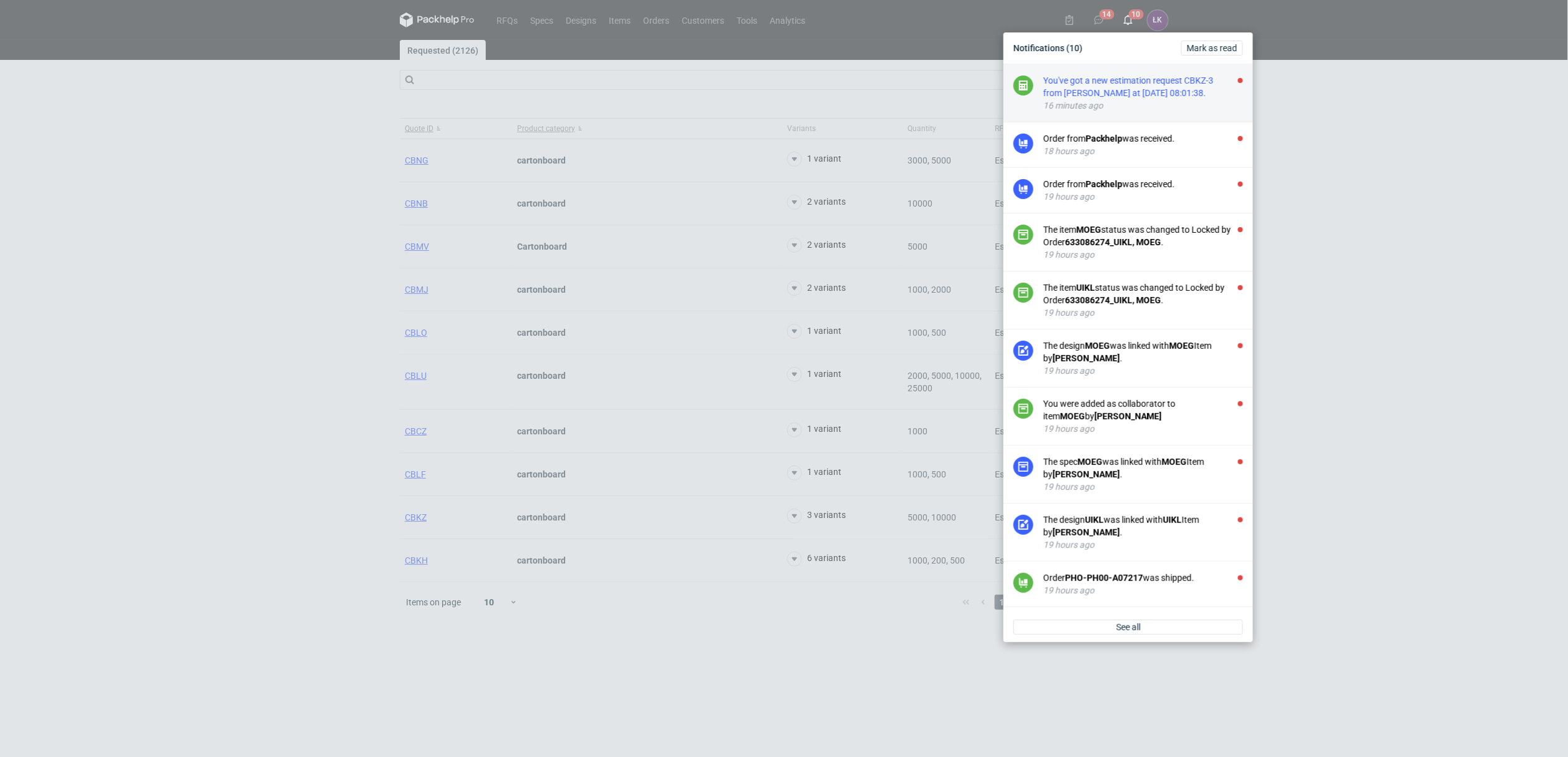
click at [1125, 96] on div "You've got a new estimation request CBKZ-3 from [PERSON_NAME] at [DATE] 08:01:3…" at bounding box center [1143, 87] width 199 height 25
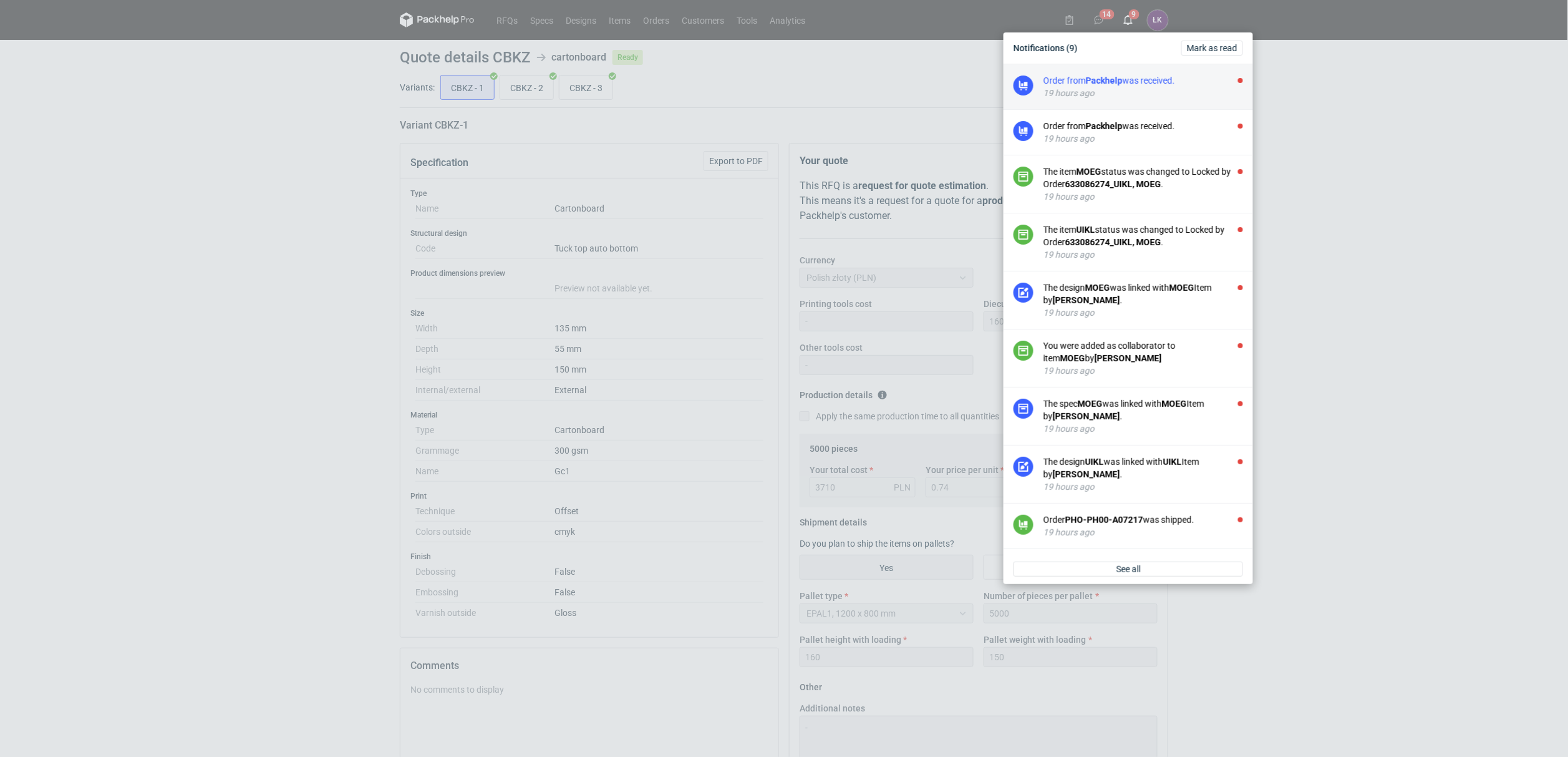
click at [1125, 88] on div "19 hours ago" at bounding box center [1143, 93] width 199 height 12
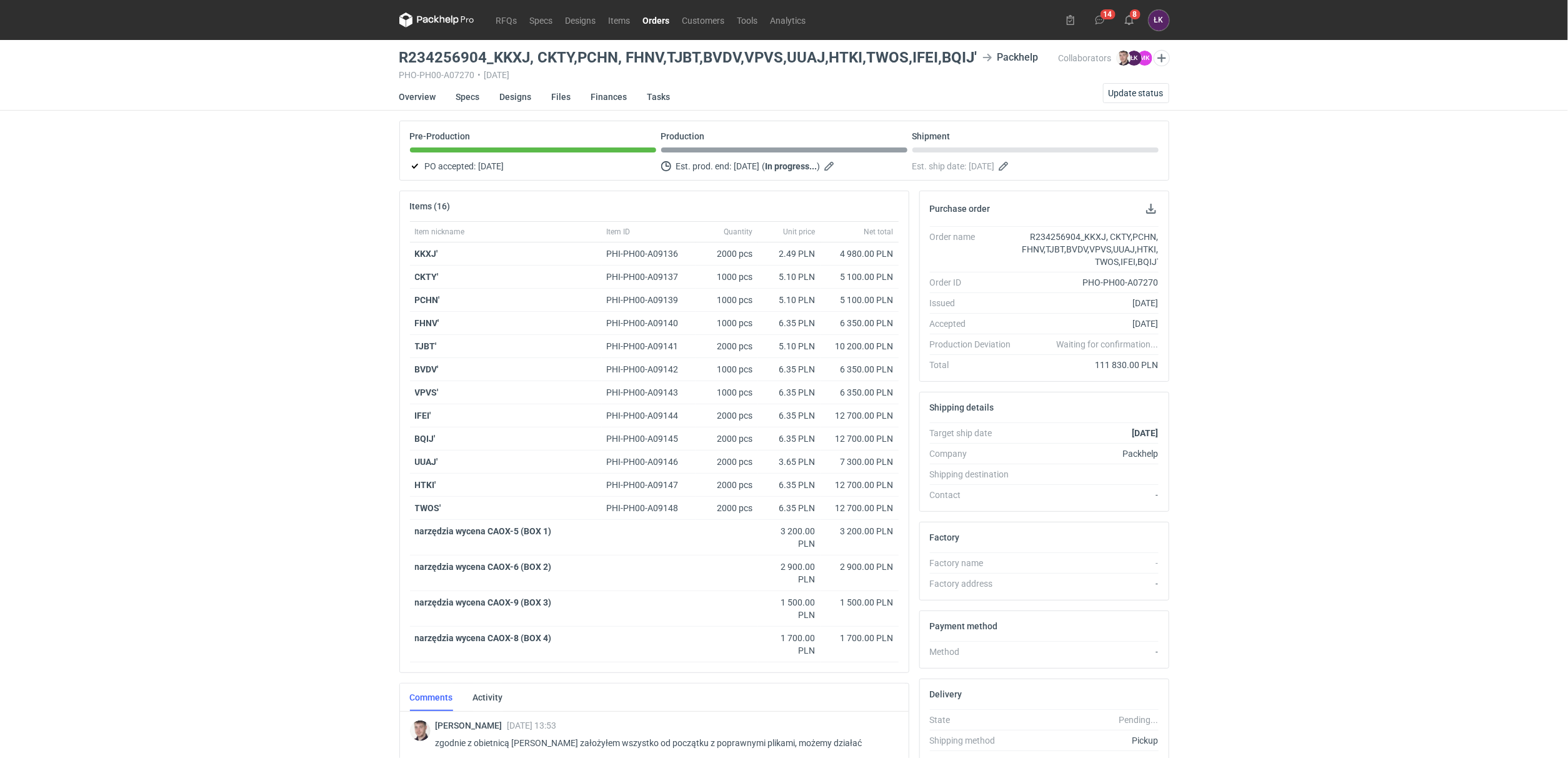
click at [192, 359] on div "RFQs Specs Designs Items Orders Customers Tools Analytics 14 8 ŁK [PERSON_NAME]…" at bounding box center [784, 379] width 1568 height 758
click at [1152, 27] on figcaption "ŁK" at bounding box center [1159, 20] width 20 height 20
click at [1131, 27] on button "8" at bounding box center [1128, 20] width 20 height 20
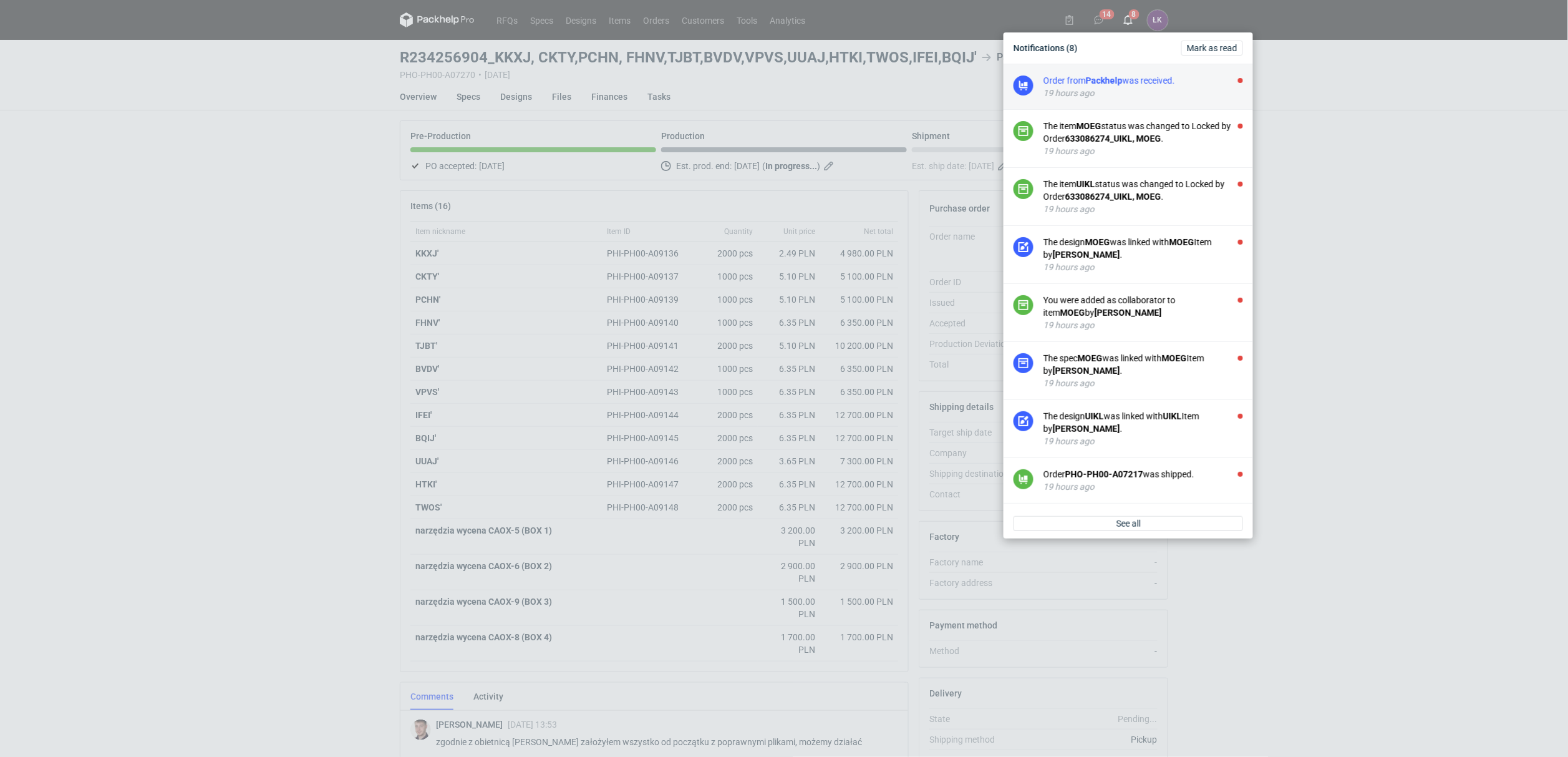
click at [1107, 92] on div "19 hours ago" at bounding box center [1143, 93] width 199 height 12
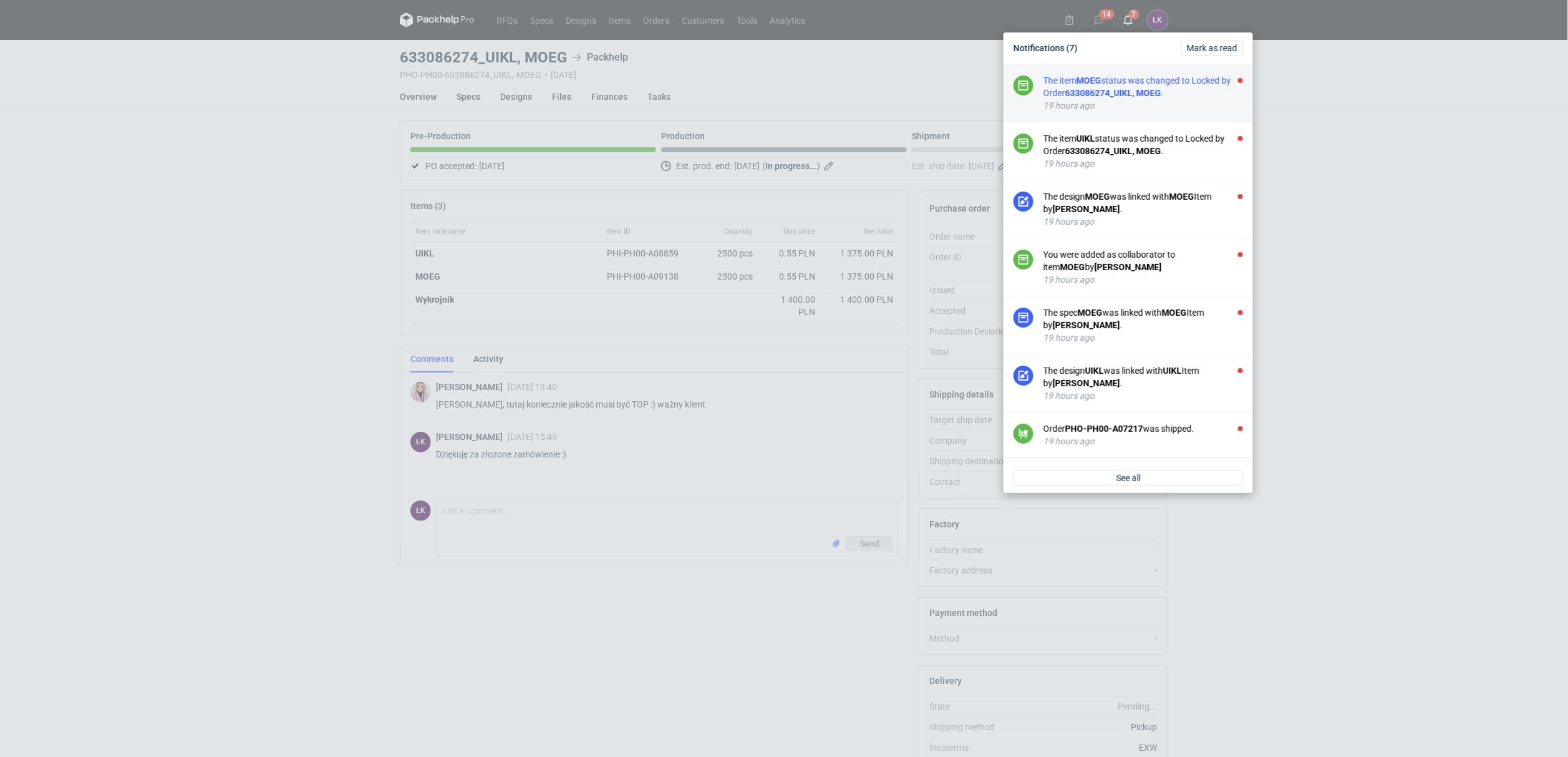
click at [1111, 96] on strong "633086274_UIKL, MOEG" at bounding box center [1113, 92] width 96 height 10
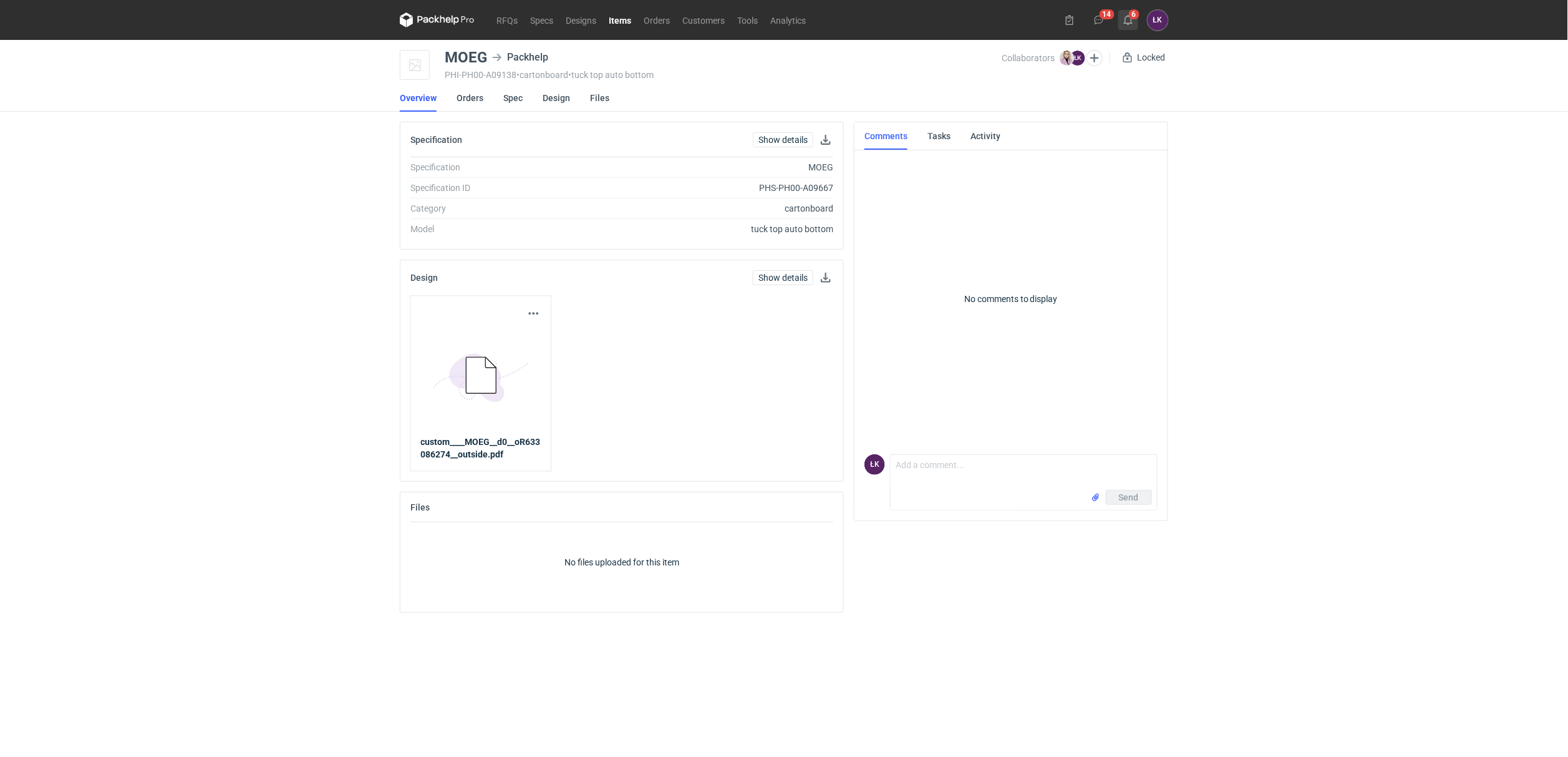
click at [1127, 14] on button "6" at bounding box center [1128, 20] width 20 height 20
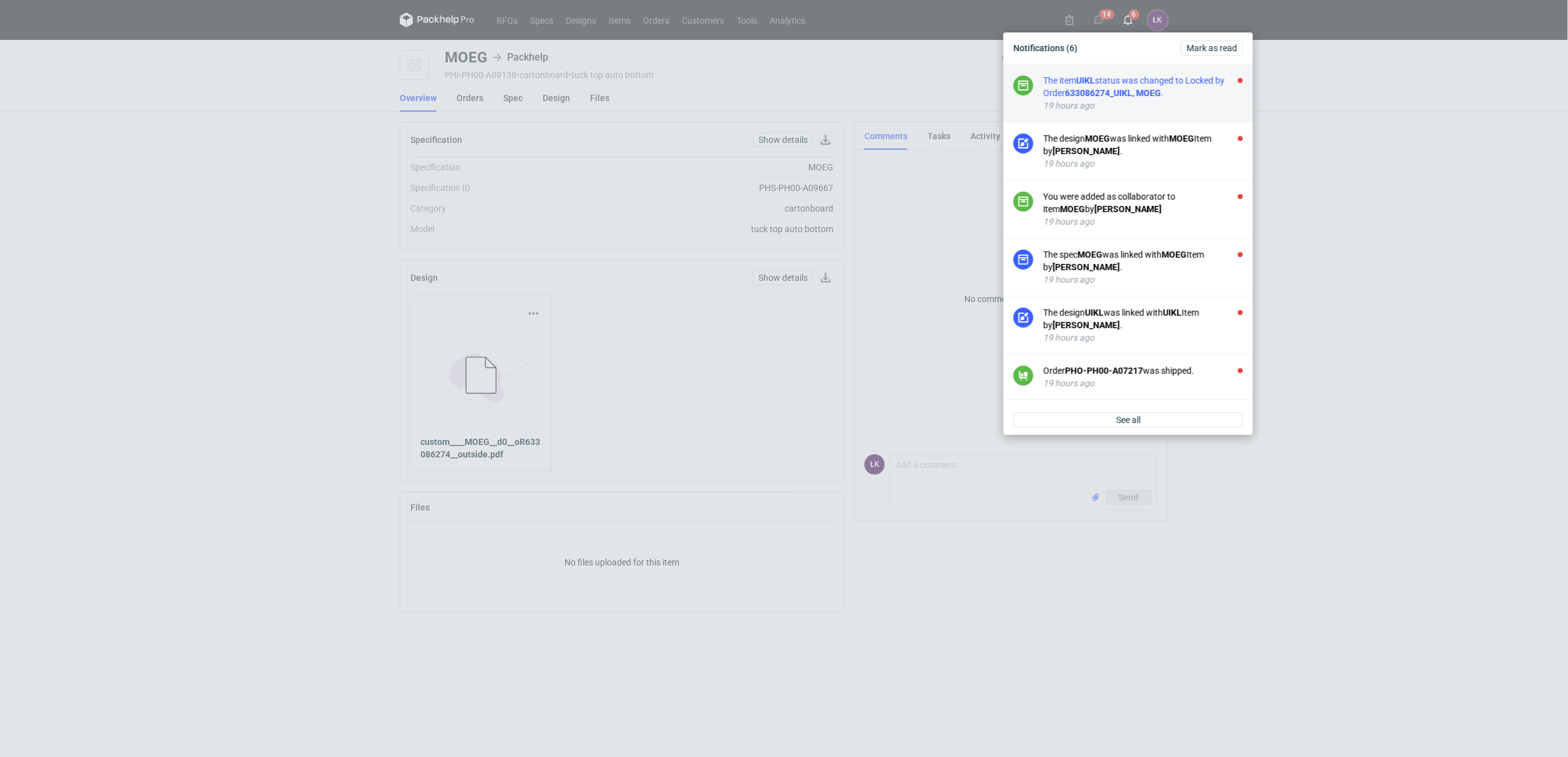
click at [1103, 100] on div "19 hours ago" at bounding box center [1143, 105] width 199 height 12
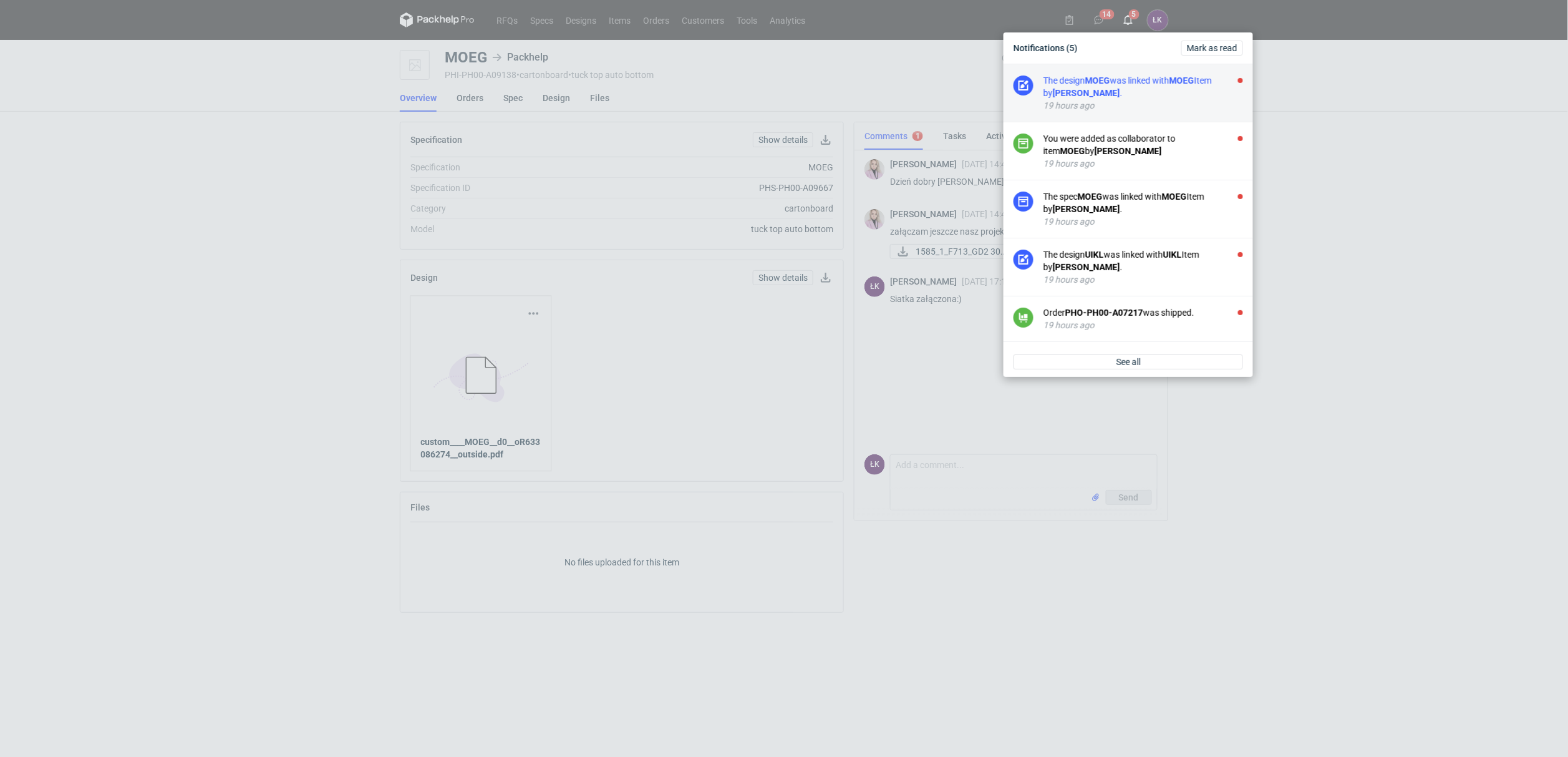
click at [1107, 90] on strong "[PERSON_NAME]" at bounding box center [1087, 92] width 67 height 10
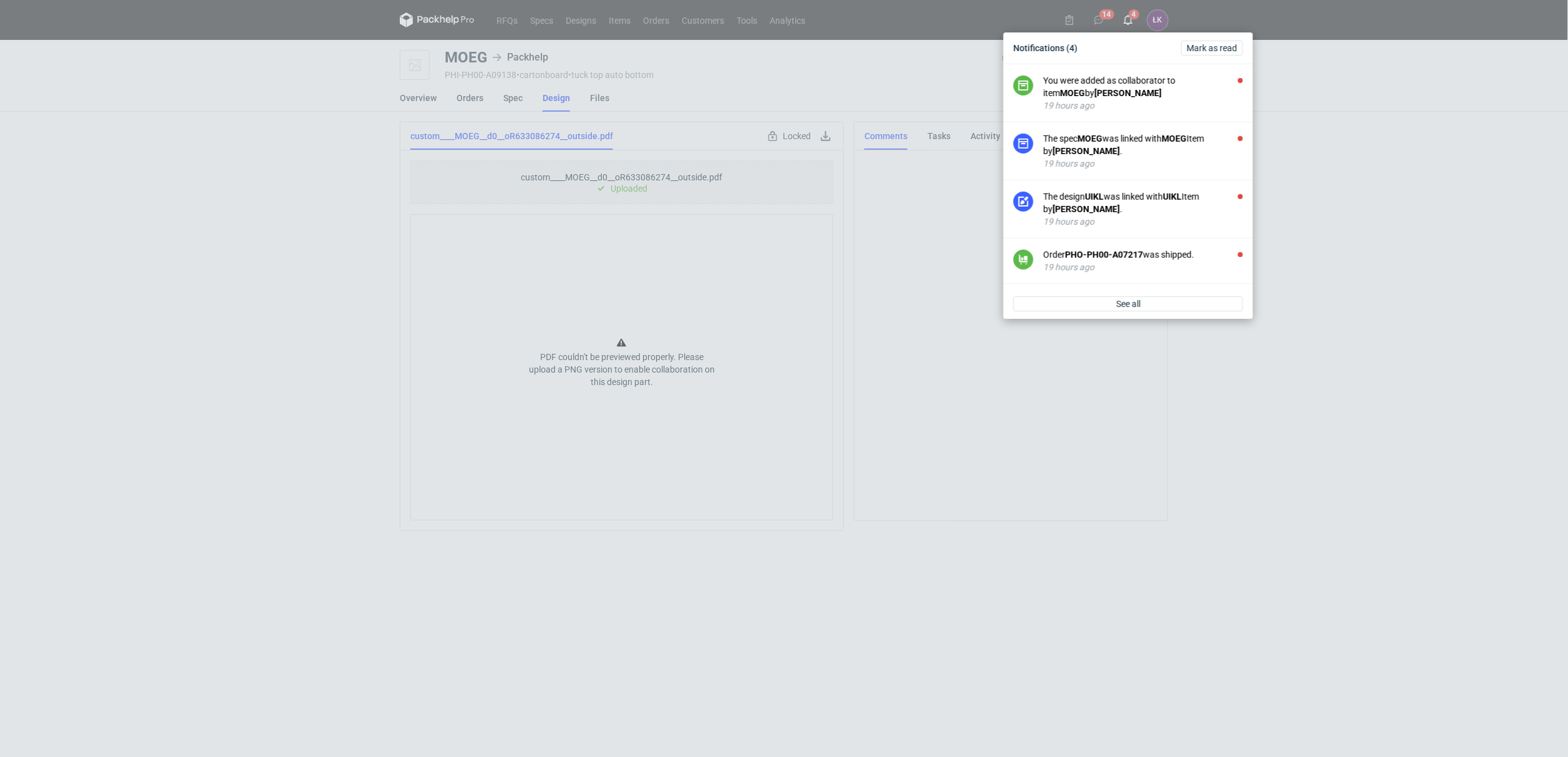
click at [1107, 90] on strong "[PERSON_NAME]" at bounding box center [1128, 92] width 67 height 10
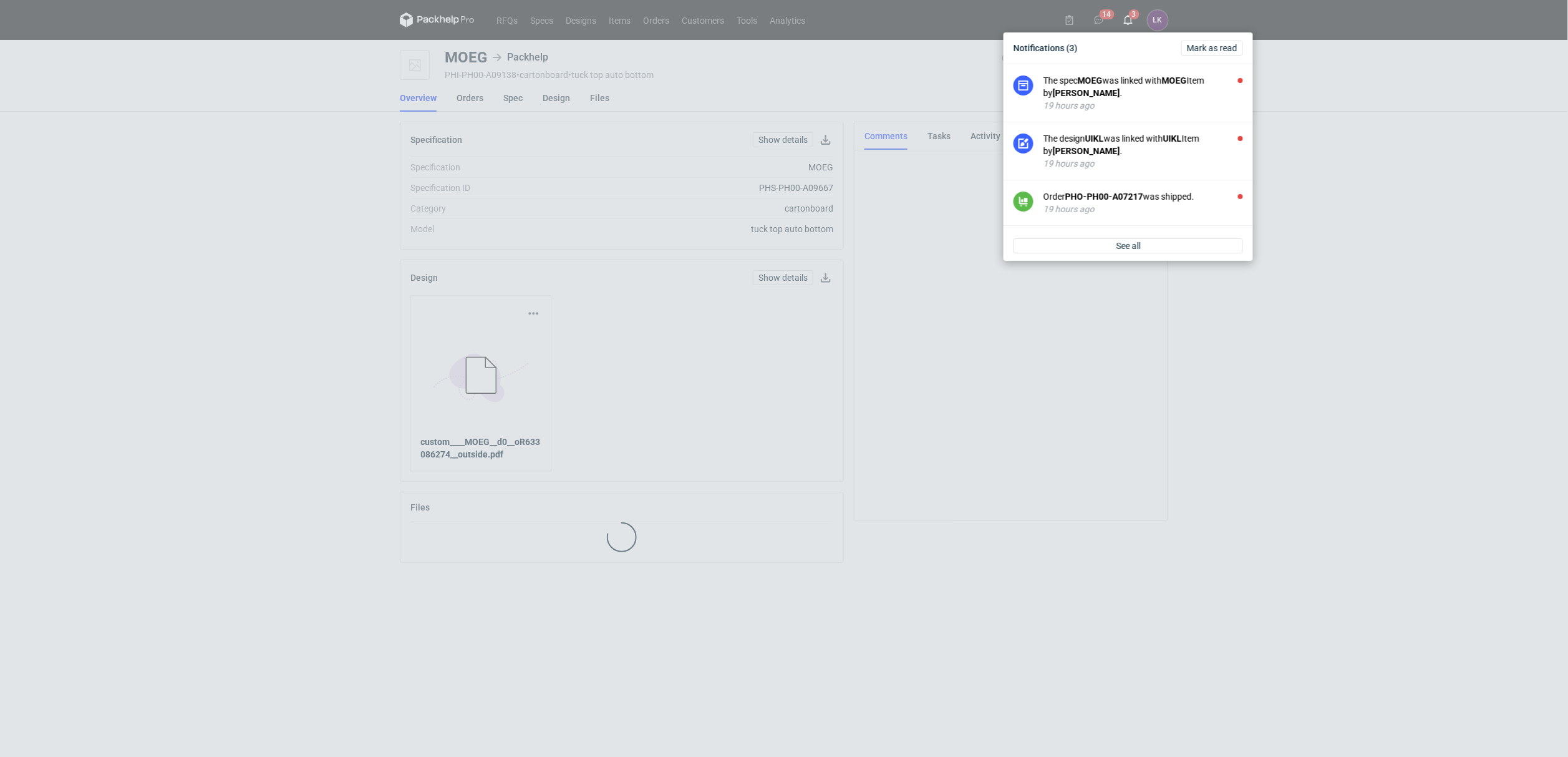
click at [1107, 90] on strong "[PERSON_NAME]" at bounding box center [1087, 92] width 67 height 10
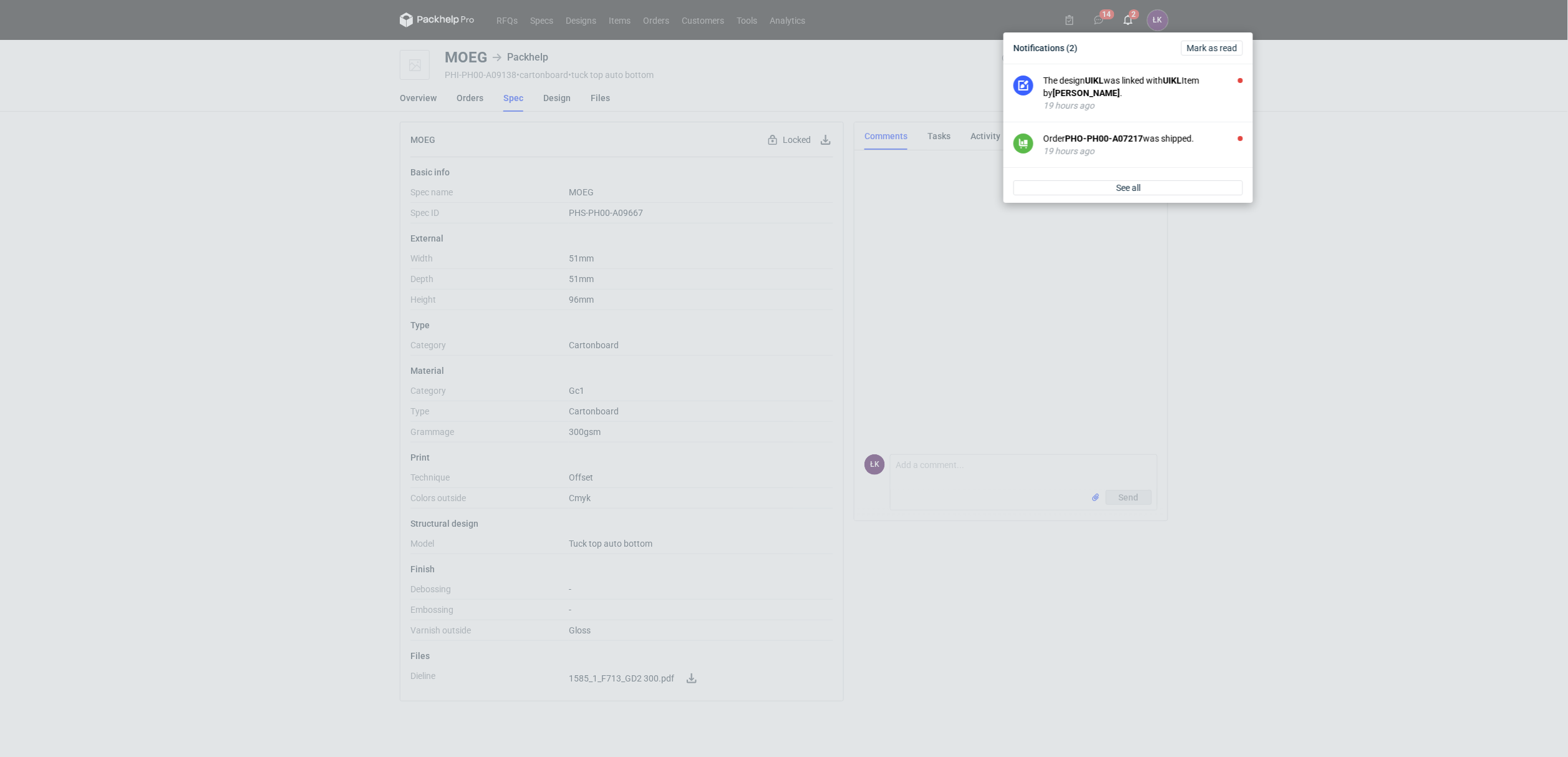
click at [1107, 90] on strong "[PERSON_NAME]" at bounding box center [1087, 92] width 67 height 10
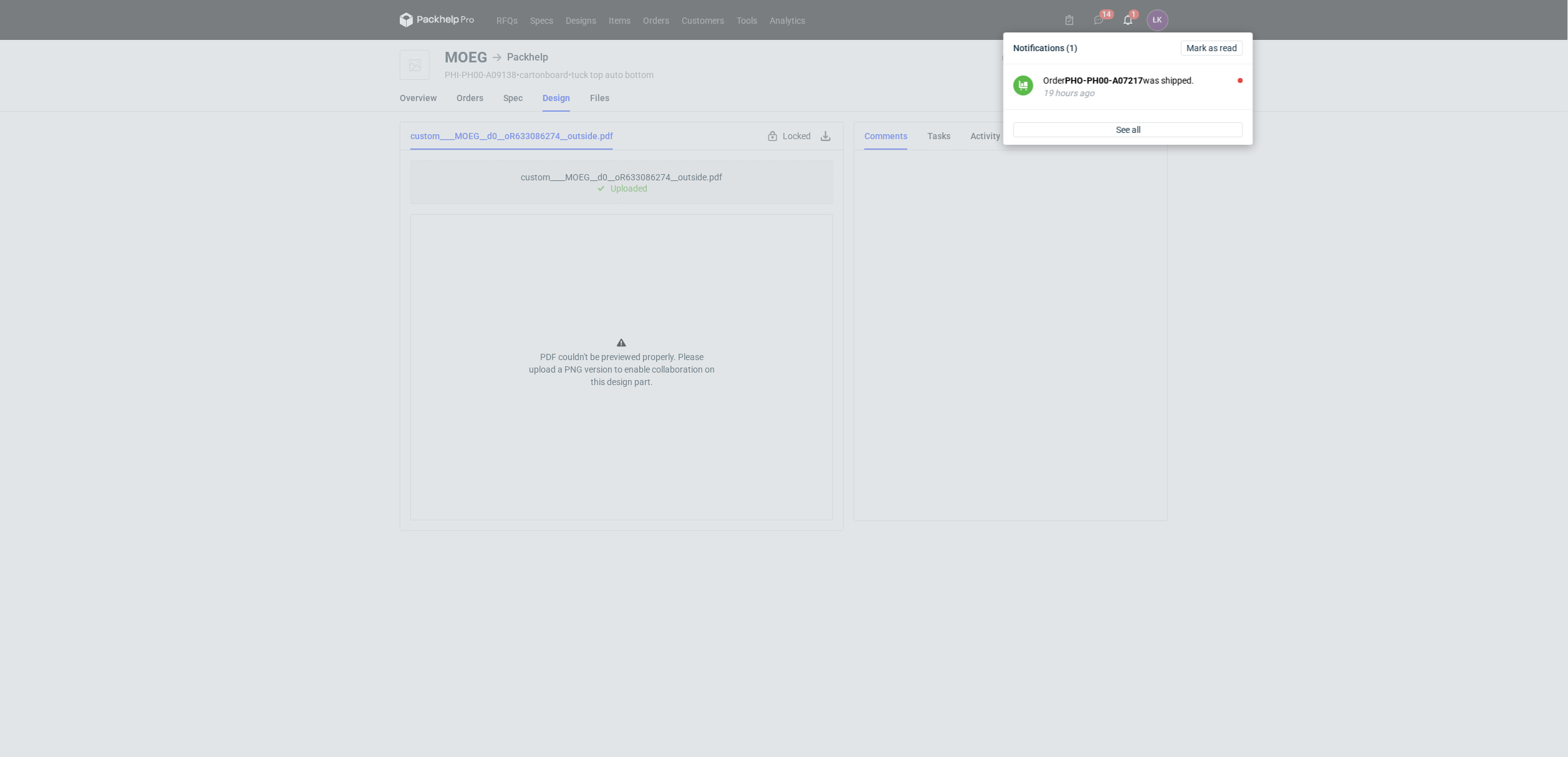
click at [1107, 90] on div "19 hours ago" at bounding box center [1143, 93] width 199 height 12
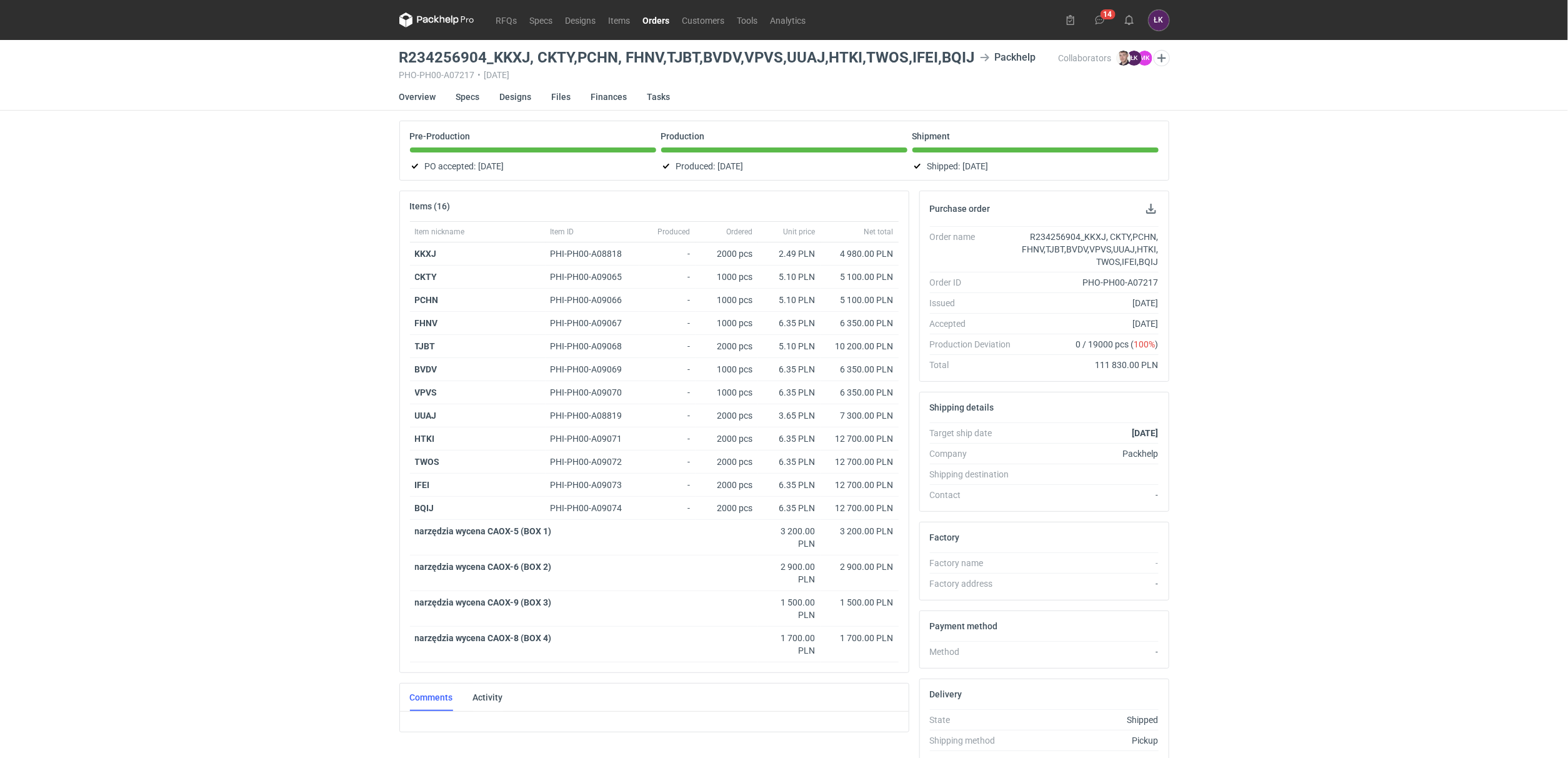
click at [1370, 284] on div "RFQs Specs Designs Items Orders Customers Tools Analytics 14 ŁK [PERSON_NAME] […" at bounding box center [784, 379] width 1568 height 758
click at [661, 24] on link "Orders" at bounding box center [656, 20] width 39 height 15
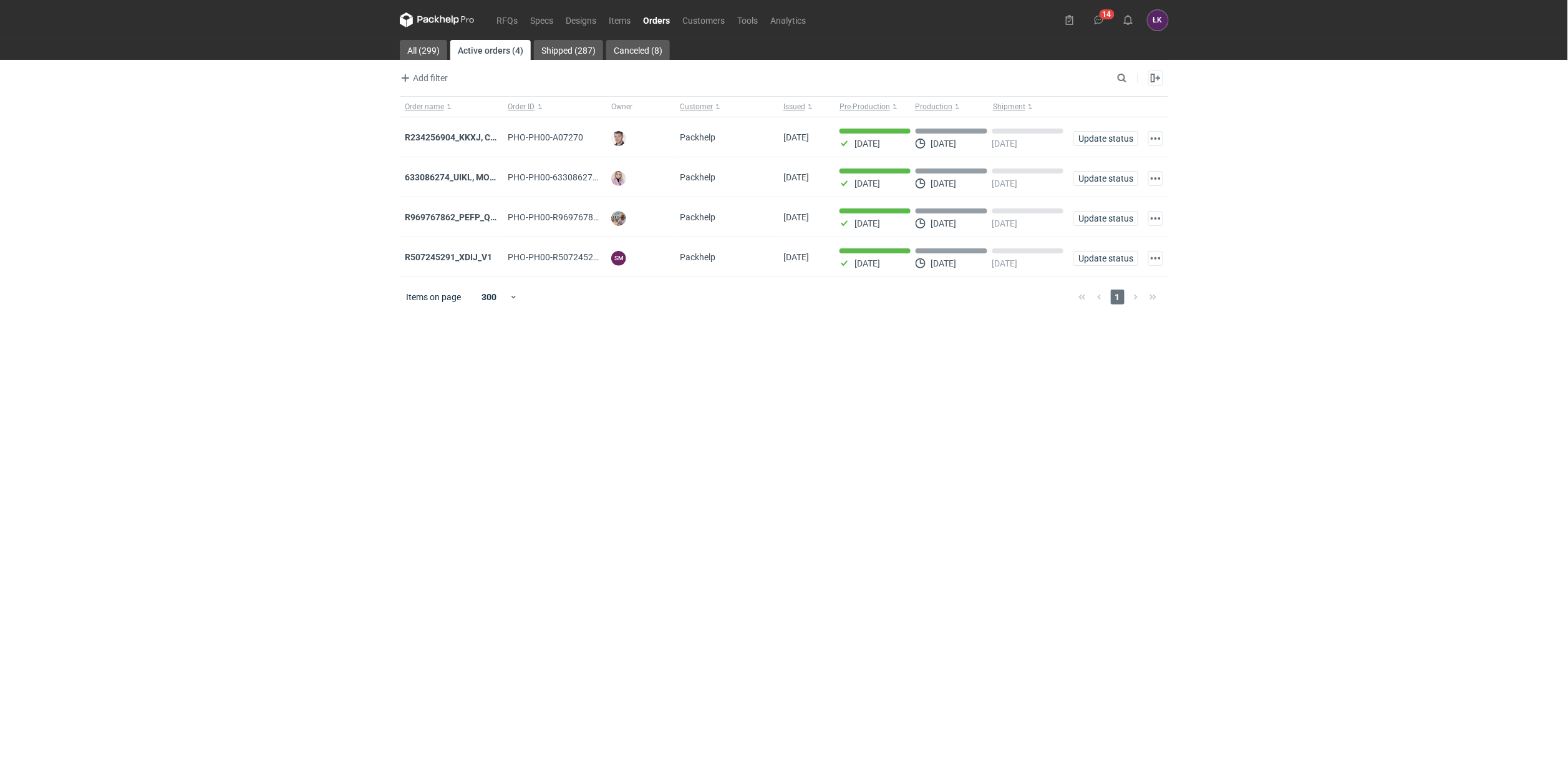
click at [303, 250] on div "RFQs Specs Designs Items Orders Customers Tools Analytics 14 ŁK [PERSON_NAME] […" at bounding box center [784, 378] width 1568 height 757
